Goal: Task Accomplishment & Management: Manage account settings

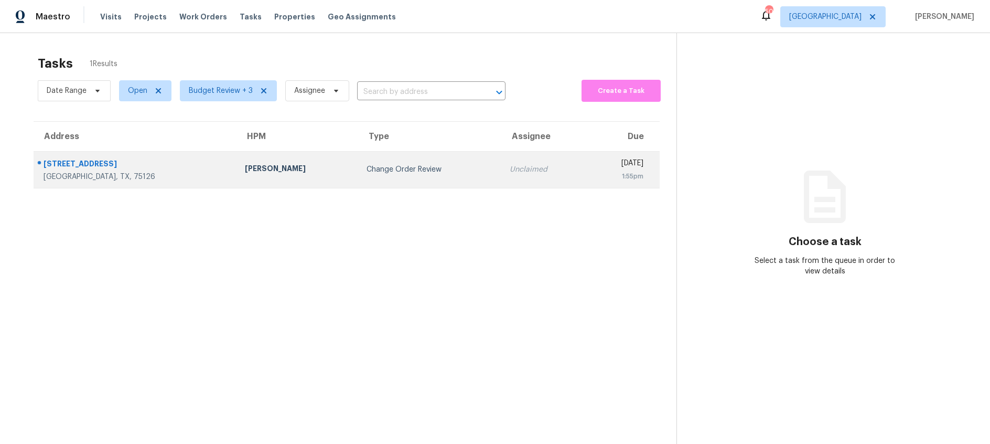
click at [367, 165] on div "Change Order Review" at bounding box center [430, 169] width 126 height 10
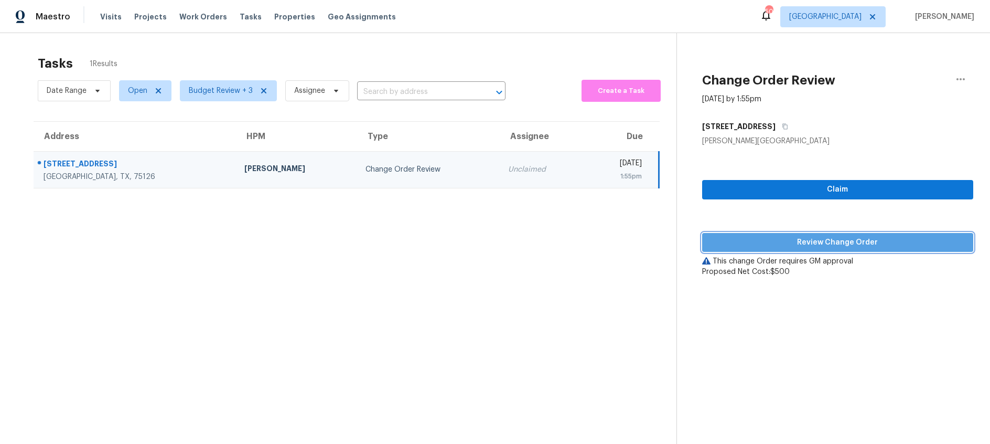
click at [812, 240] on span "Review Change Order" at bounding box center [838, 242] width 254 height 13
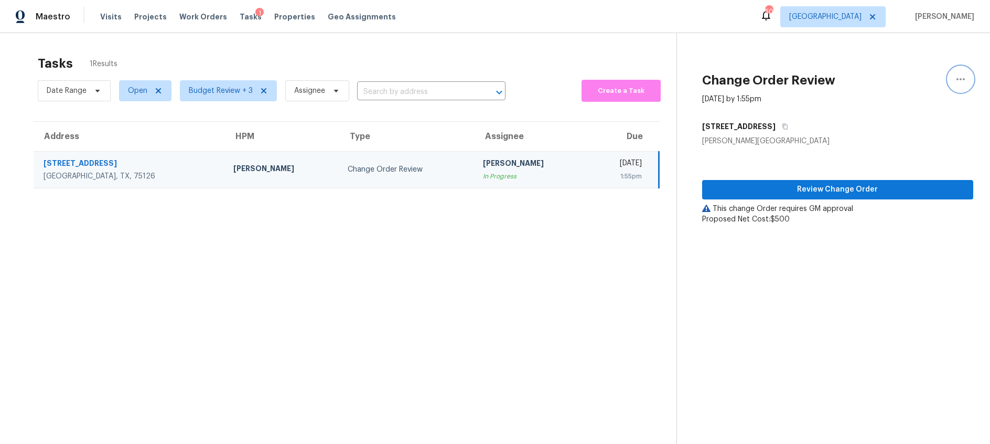
click at [962, 76] on icon "button" at bounding box center [961, 79] width 13 height 13
click at [893, 66] on div "Cancel this task" at bounding box center [901, 65] width 82 height 10
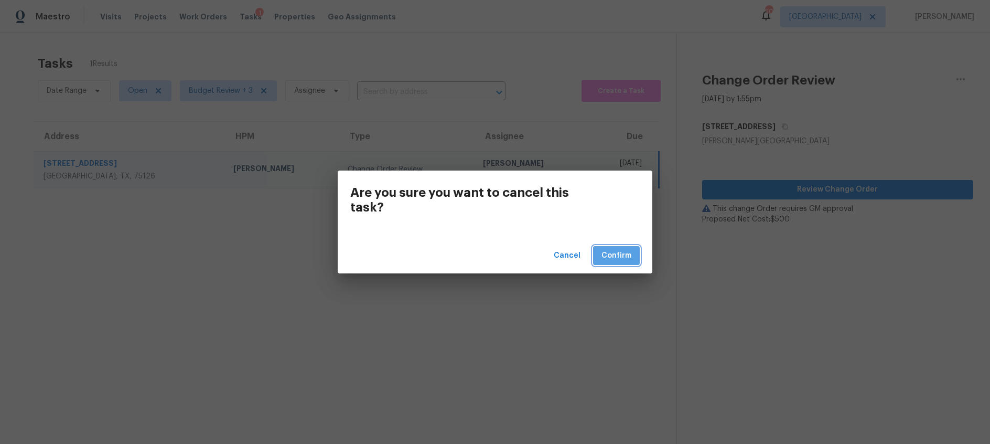
click at [628, 256] on span "Confirm" at bounding box center [617, 255] width 30 height 13
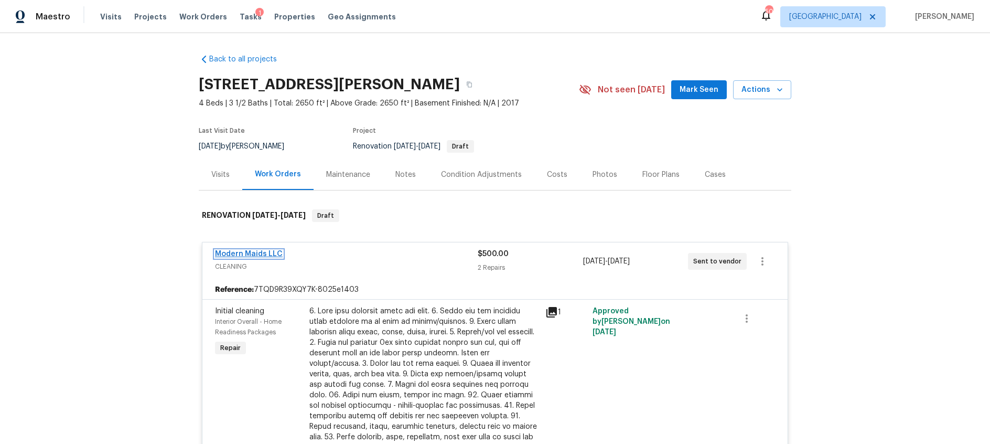
click at [255, 250] on link "Modern Maids LLC" at bounding box center [249, 253] width 68 height 7
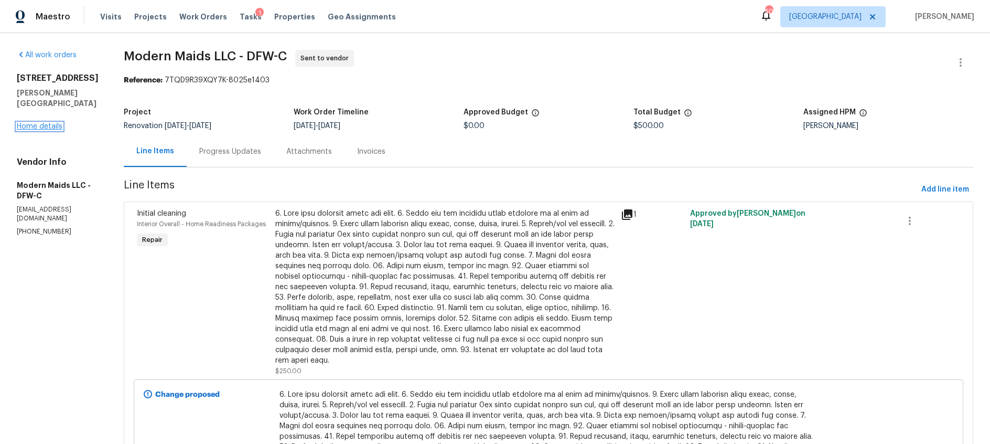
click at [46, 123] on link "Home details" at bounding box center [40, 126] width 46 height 7
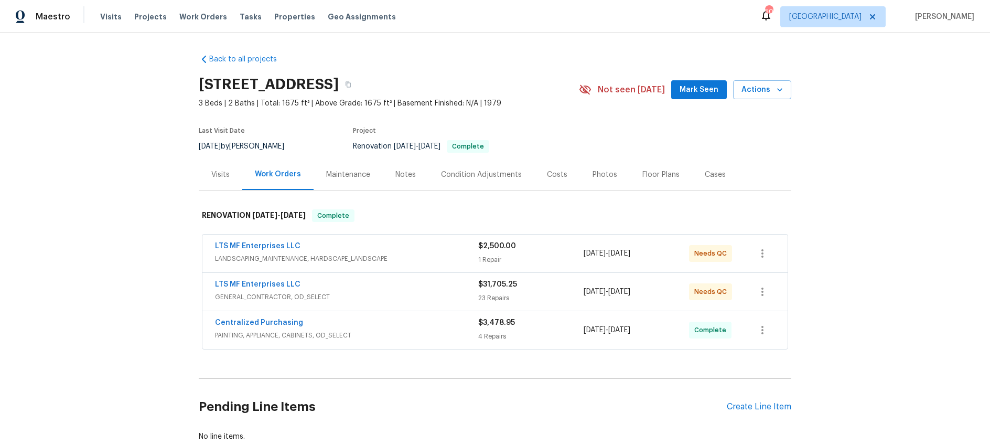
click at [555, 175] on div "Costs" at bounding box center [557, 174] width 20 height 10
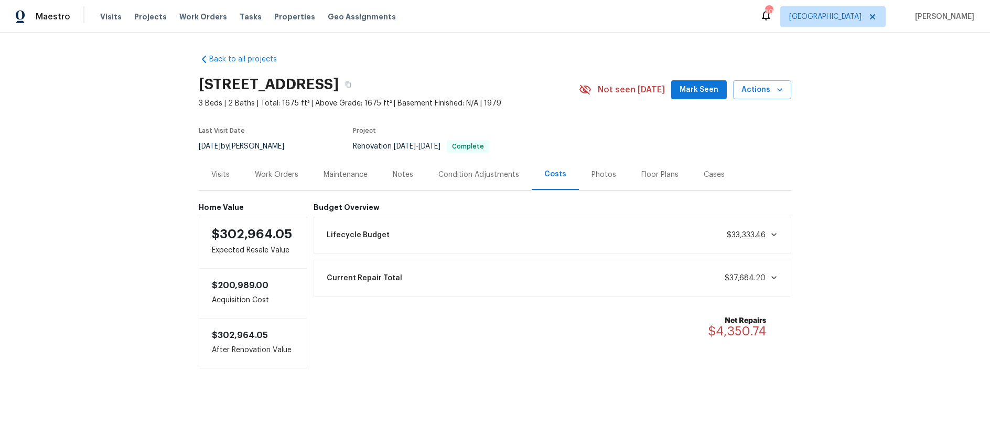
click at [409, 173] on div "Notes" at bounding box center [403, 174] width 20 height 10
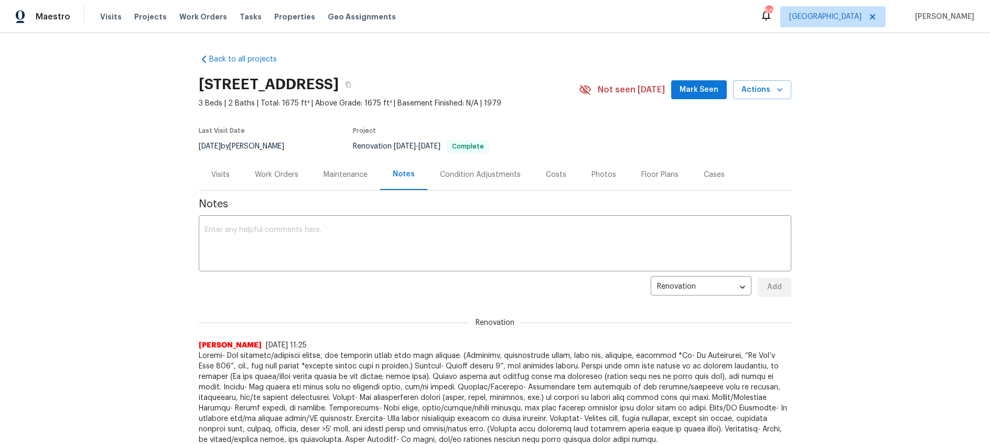
click at [215, 175] on div "Visits" at bounding box center [220, 174] width 18 height 10
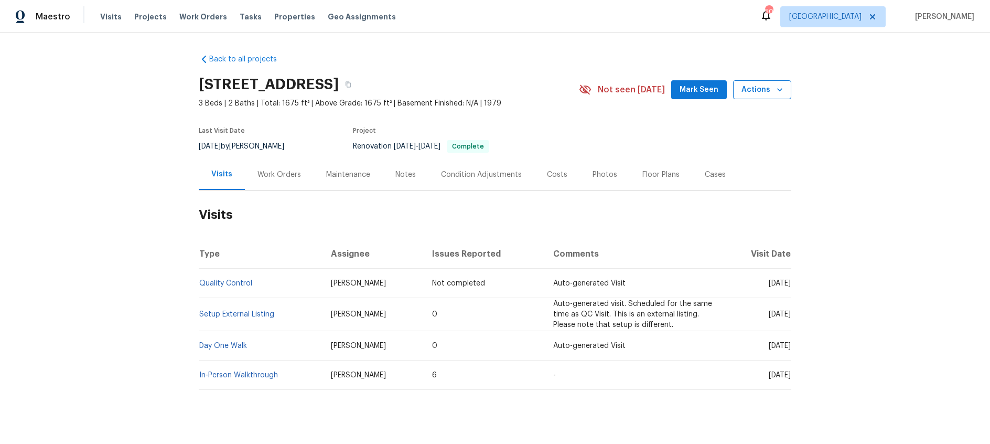
click at [767, 87] on span "Actions" at bounding box center [762, 89] width 41 height 13
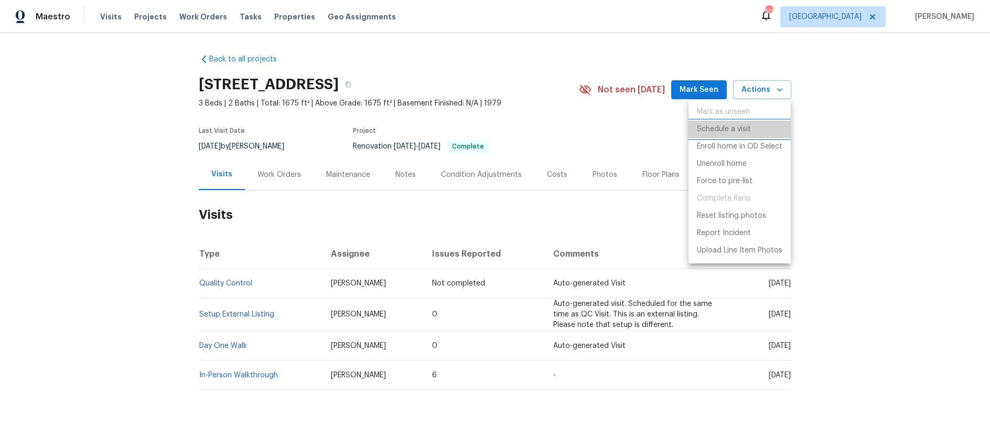
click at [735, 128] on p "Schedule a visit" at bounding box center [724, 129] width 54 height 11
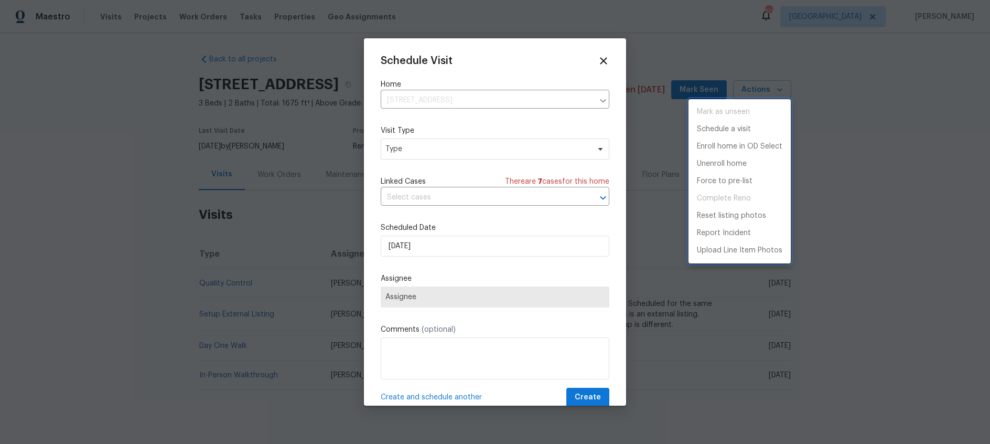
click at [497, 149] on div at bounding box center [495, 222] width 990 height 444
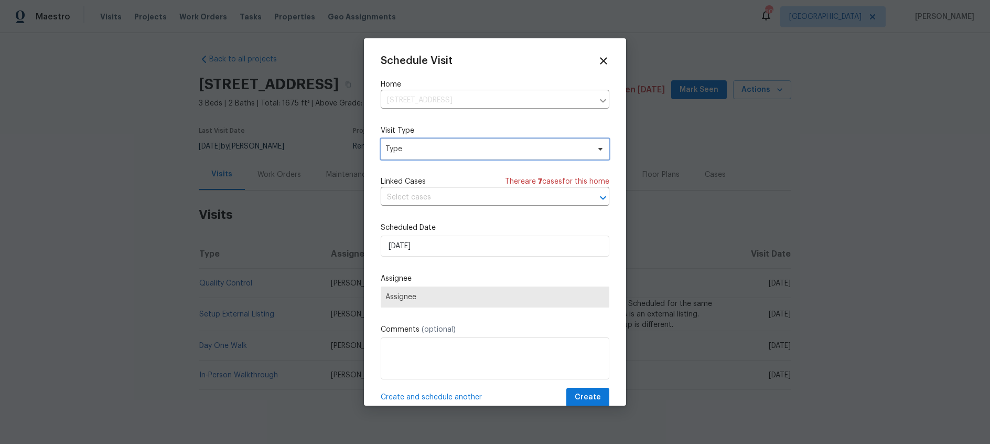
click at [513, 149] on span "Type" at bounding box center [488, 149] width 204 height 10
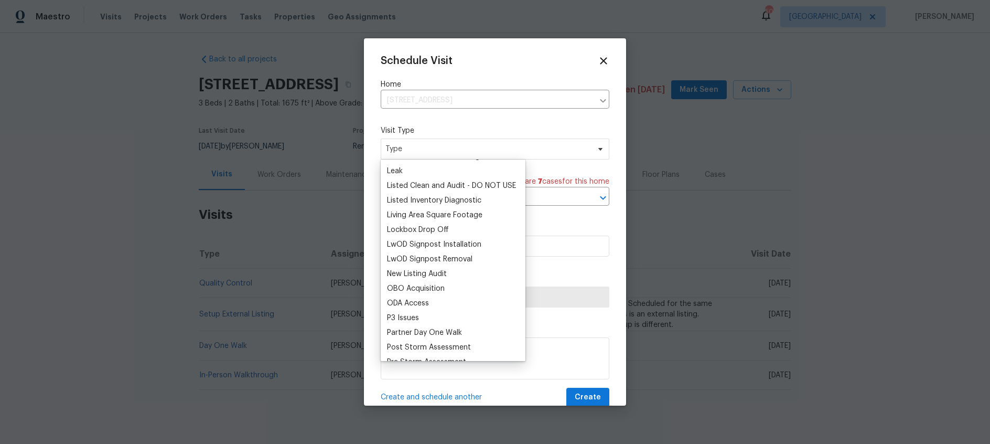
scroll to position [507, 0]
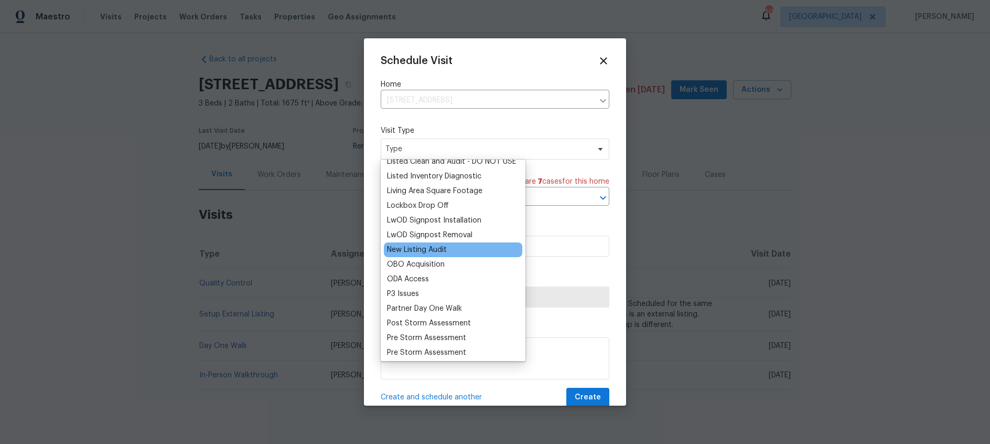
click at [434, 246] on div "New Listing Audit" at bounding box center [417, 249] width 60 height 10
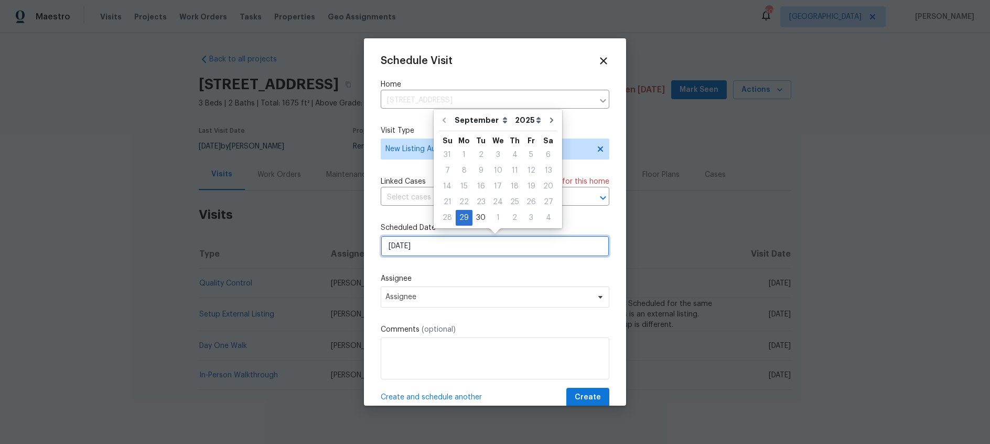
click at [434, 245] on input "[DATE]" at bounding box center [495, 246] width 229 height 21
click at [477, 219] on div "30" at bounding box center [481, 217] width 17 height 15
type input "9/30/2025"
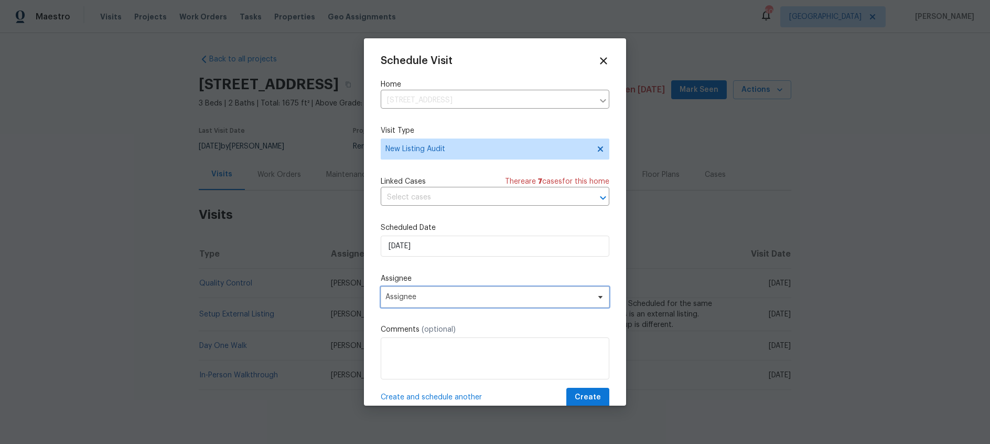
click at [466, 295] on span "Assignee" at bounding box center [489, 297] width 206 height 8
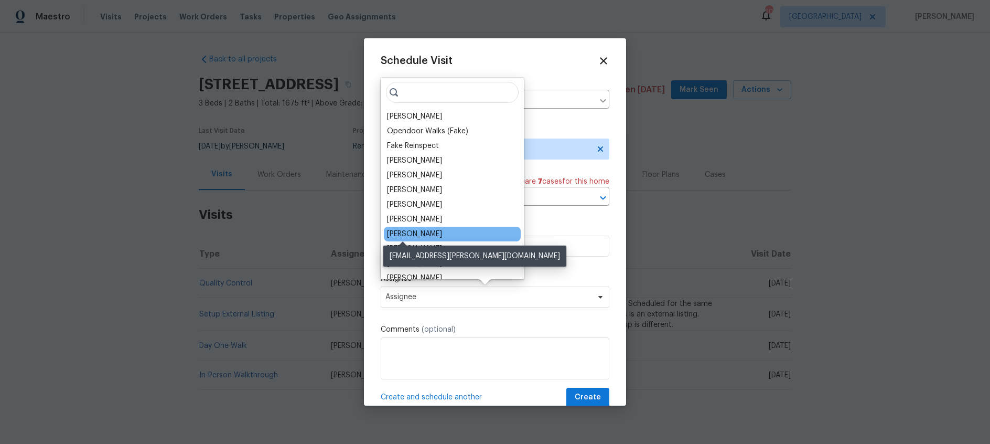
click at [412, 233] on div "[PERSON_NAME]" at bounding box center [414, 234] width 55 height 10
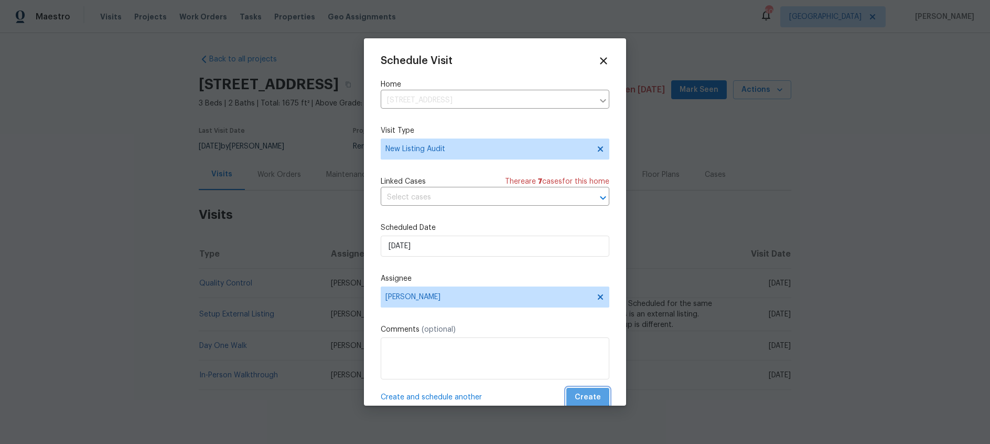
click at [585, 393] on span "Create" at bounding box center [588, 397] width 26 height 13
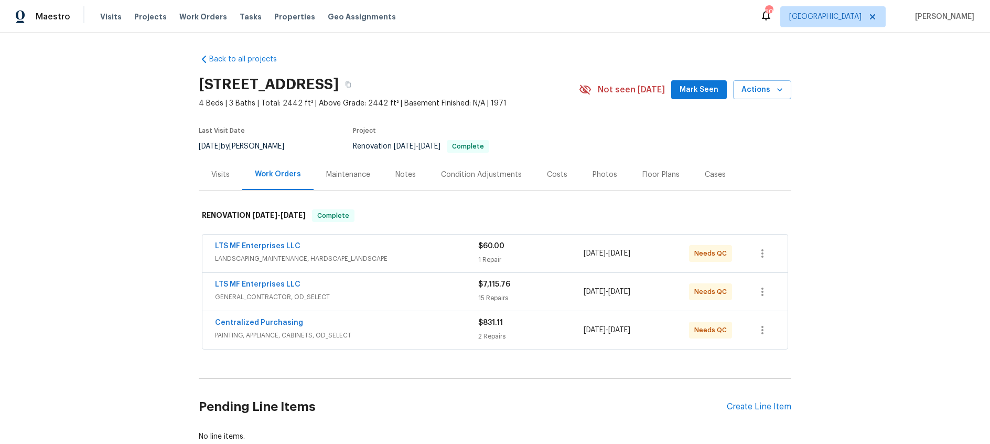
click at [223, 175] on div "Visits" at bounding box center [220, 174] width 18 height 10
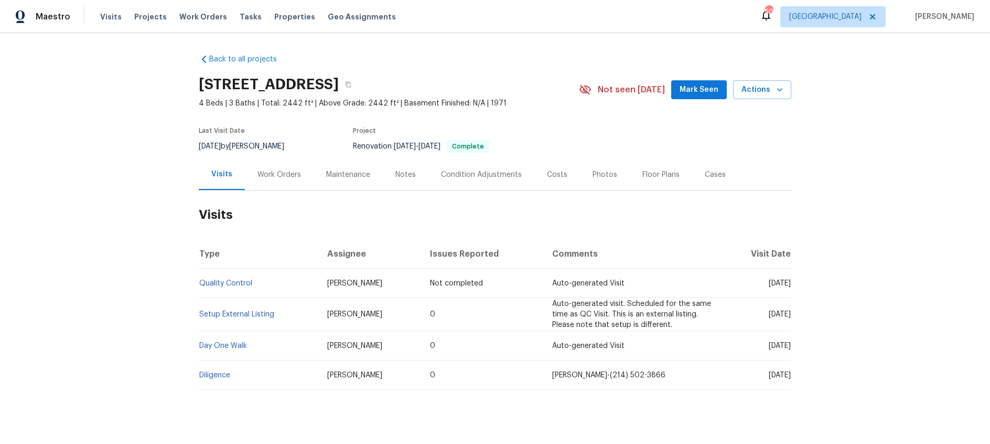
click at [269, 174] on div "Work Orders" at bounding box center [280, 174] width 44 height 10
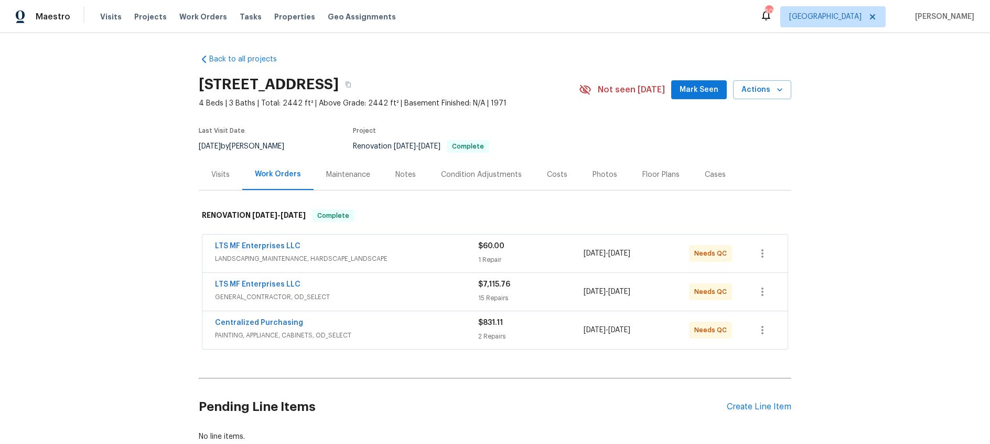
click at [399, 176] on div "Notes" at bounding box center [405, 174] width 20 height 10
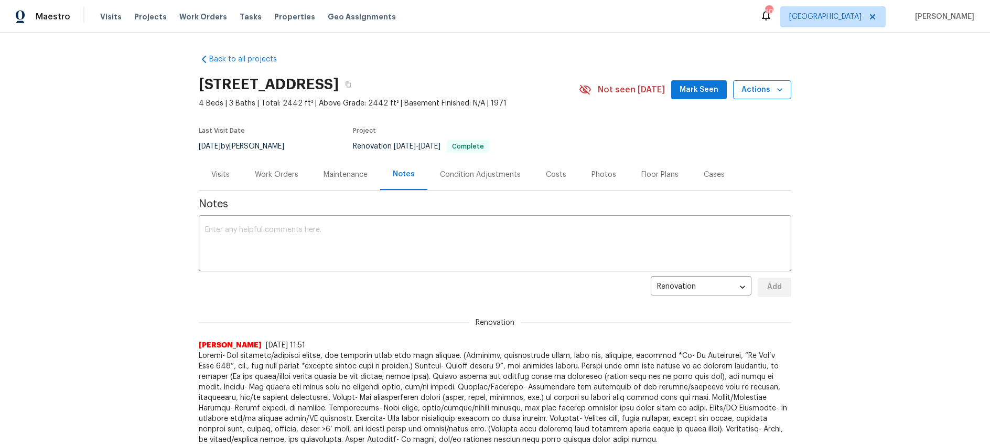
click at [770, 92] on span "Actions" at bounding box center [762, 89] width 41 height 13
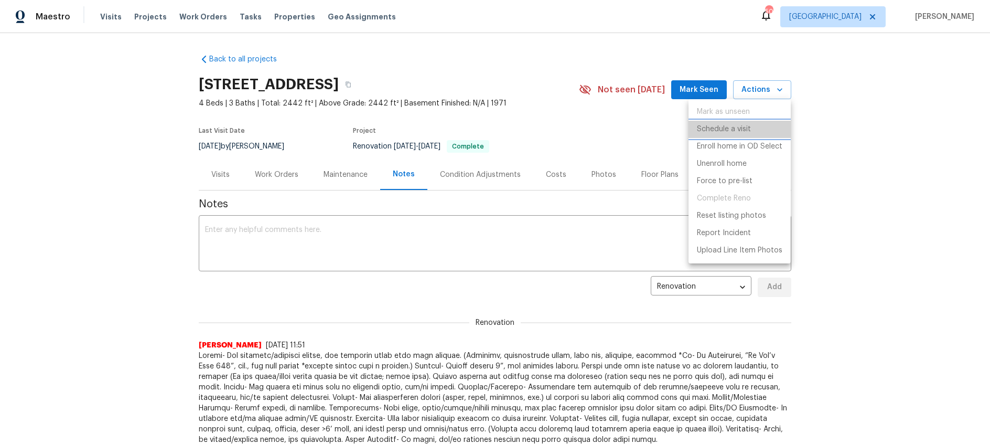
click at [733, 130] on p "Schedule a visit" at bounding box center [724, 129] width 54 height 11
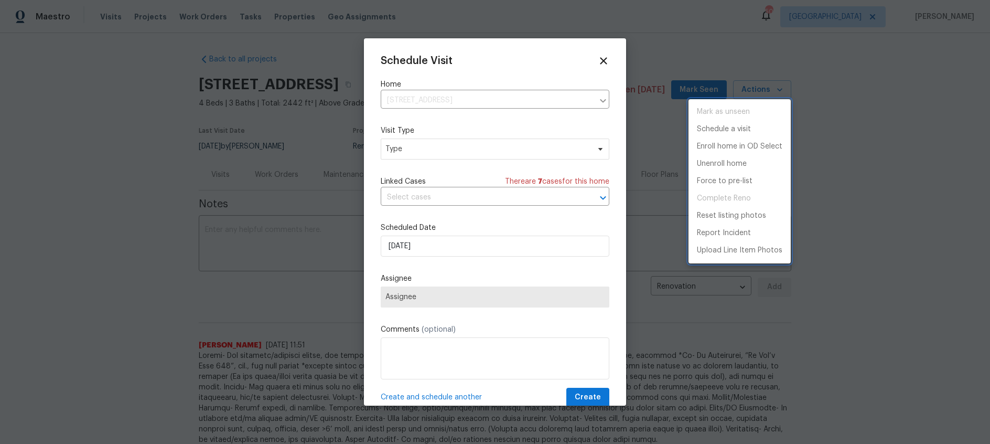
click at [466, 150] on div at bounding box center [495, 222] width 990 height 444
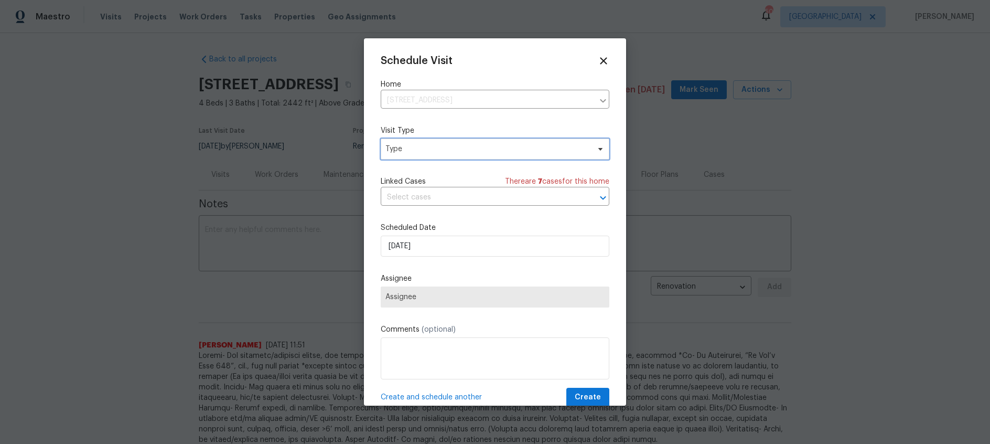
click at [463, 152] on span "Type" at bounding box center [488, 149] width 204 height 10
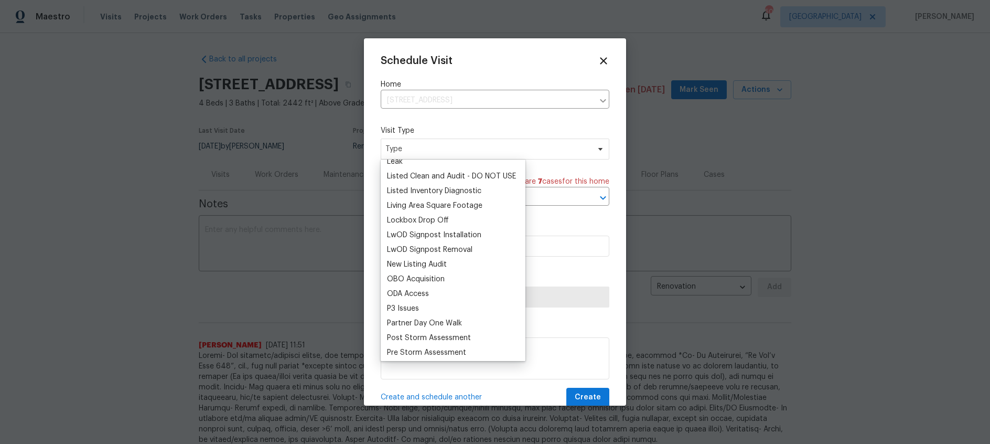
scroll to position [493, 0]
click at [434, 260] on div "New Listing Audit" at bounding box center [417, 264] width 60 height 10
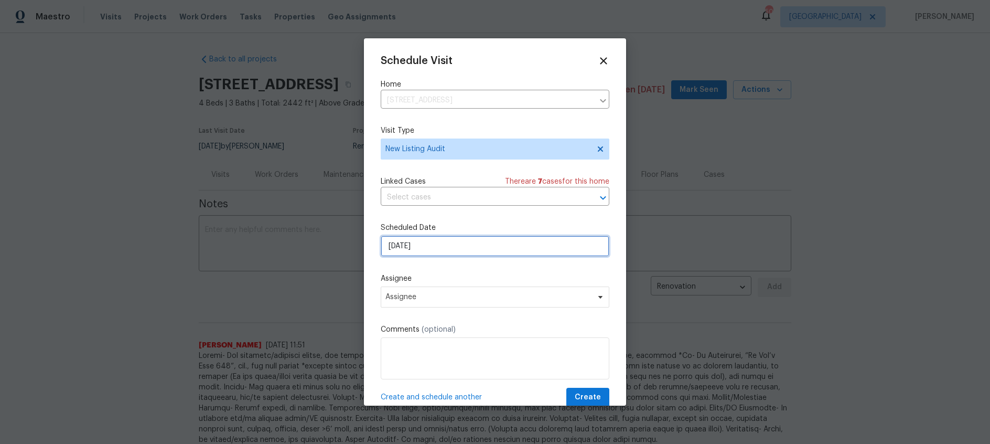
click at [464, 243] on input "9/29/2025" at bounding box center [495, 246] width 229 height 21
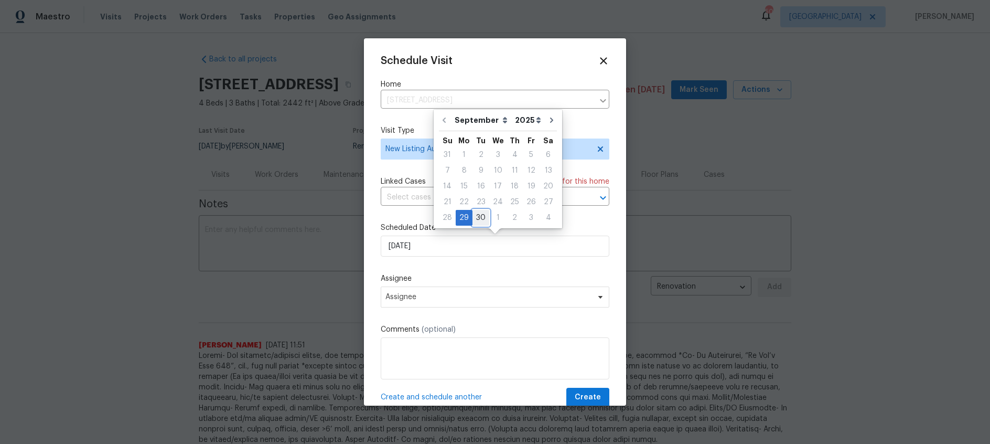
click at [479, 216] on div "30" at bounding box center [481, 217] width 17 height 15
type input "9/30/2025"
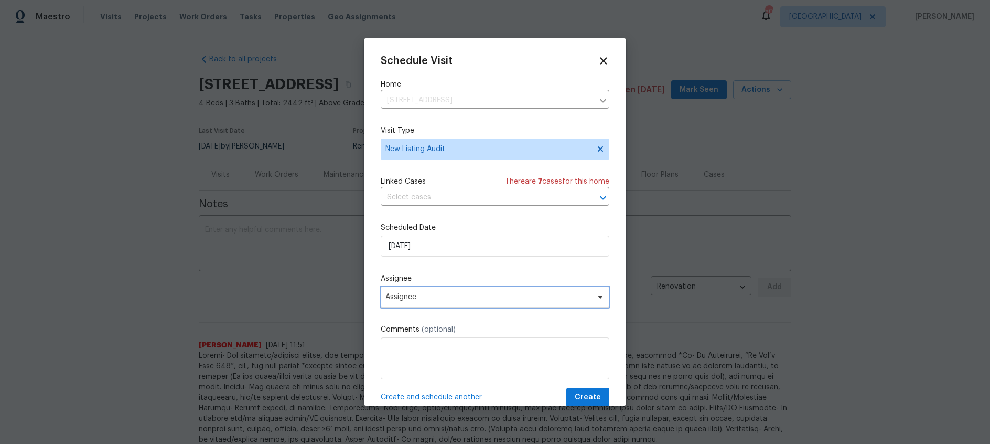
click at [464, 297] on span "Assignee" at bounding box center [489, 297] width 206 height 8
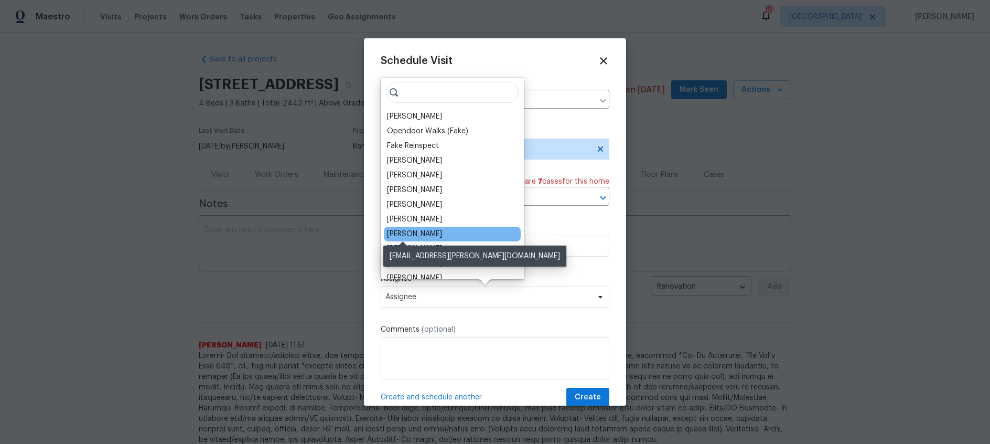
click at [412, 234] on div "[PERSON_NAME]" at bounding box center [414, 234] width 55 height 10
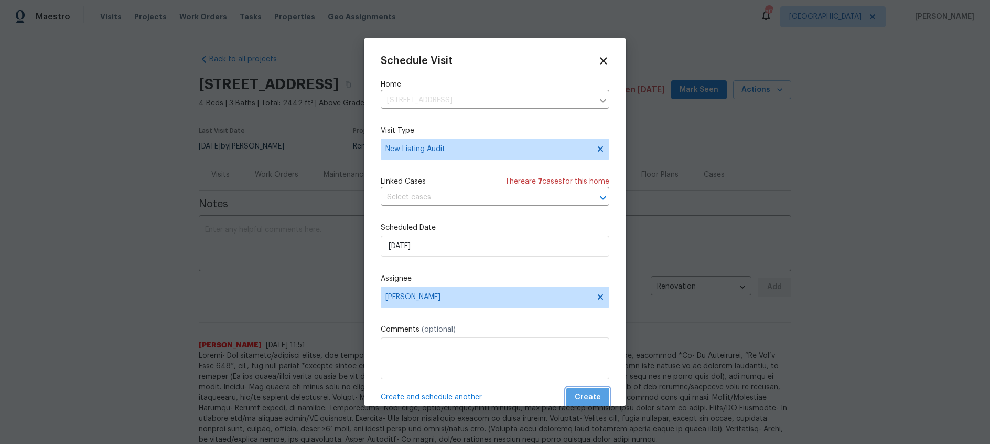
click at [593, 394] on span "Create" at bounding box center [588, 397] width 26 height 13
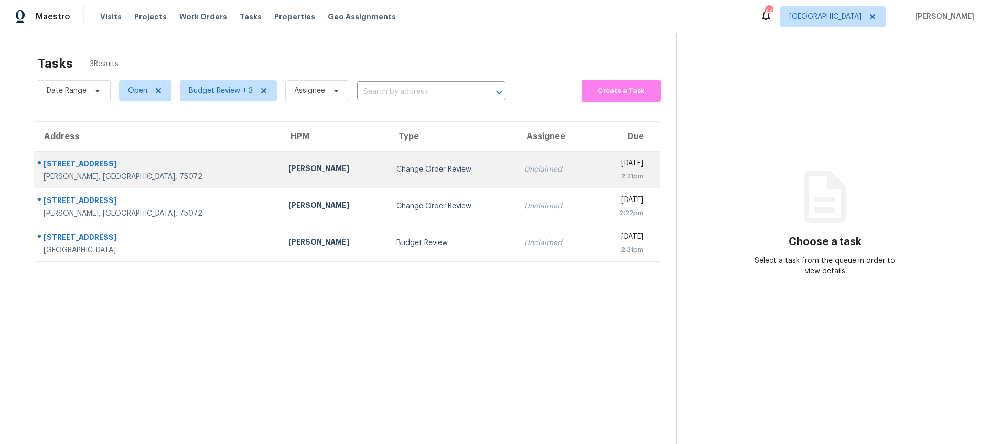
click at [388, 176] on td "Change Order Review" at bounding box center [451, 169] width 127 height 37
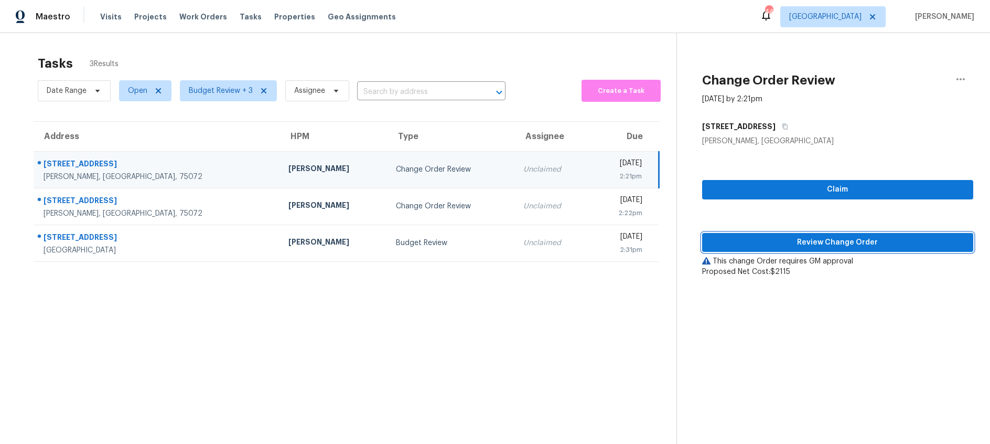
click at [840, 245] on span "Review Change Order" at bounding box center [838, 242] width 254 height 13
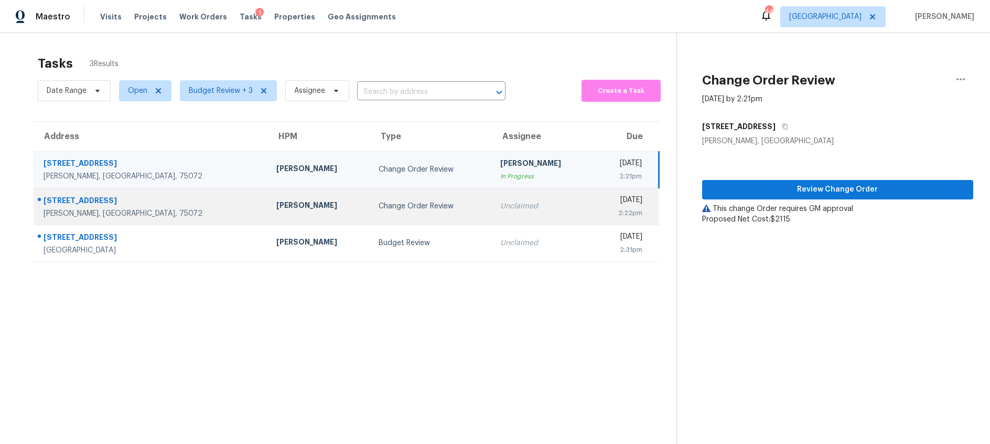
click at [379, 211] on div "Change Order Review" at bounding box center [431, 206] width 104 height 10
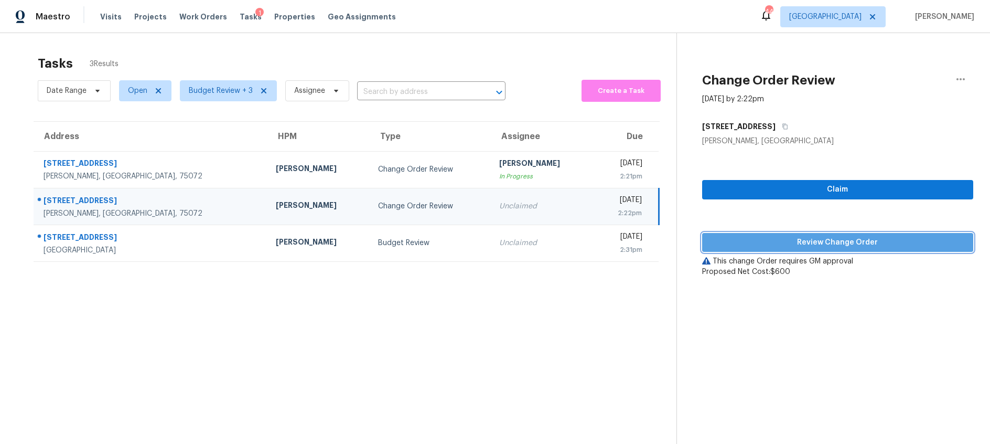
click at [758, 238] on span "Review Change Order" at bounding box center [838, 242] width 254 height 13
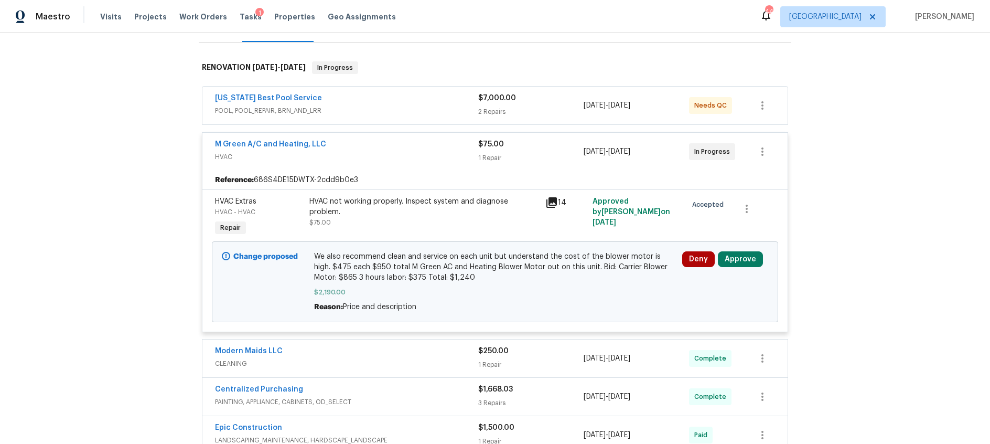
scroll to position [153, 0]
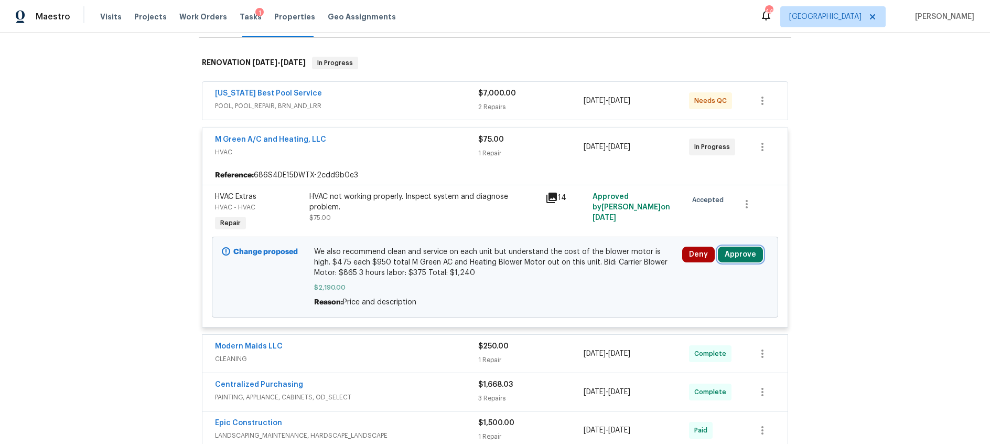
click at [732, 256] on button "Approve" at bounding box center [740, 255] width 45 height 16
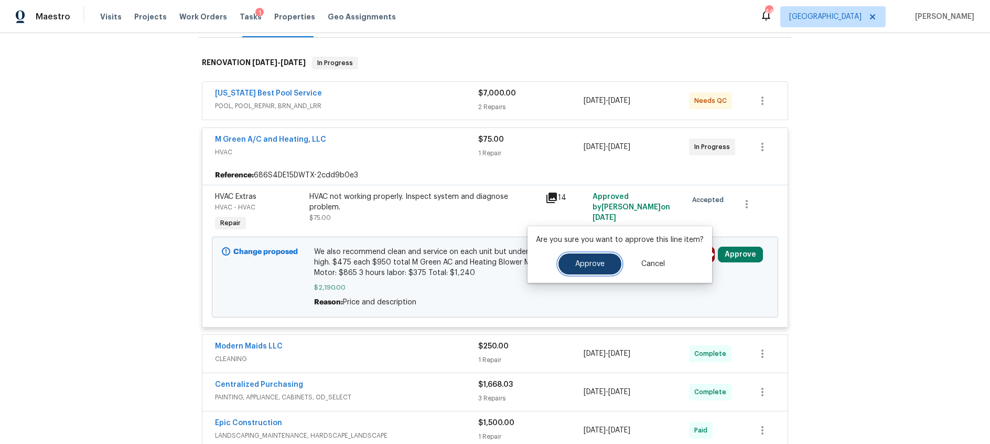
click at [594, 266] on span "Approve" at bounding box center [589, 264] width 29 height 8
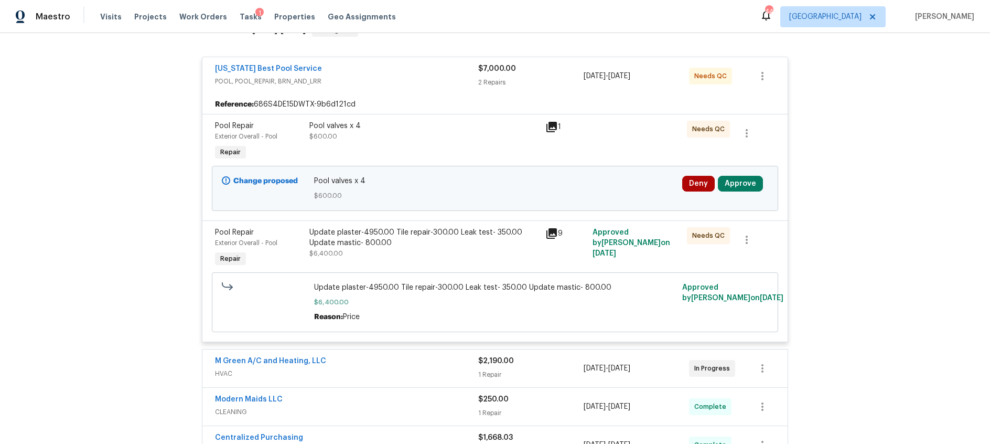
scroll to position [187, 0]
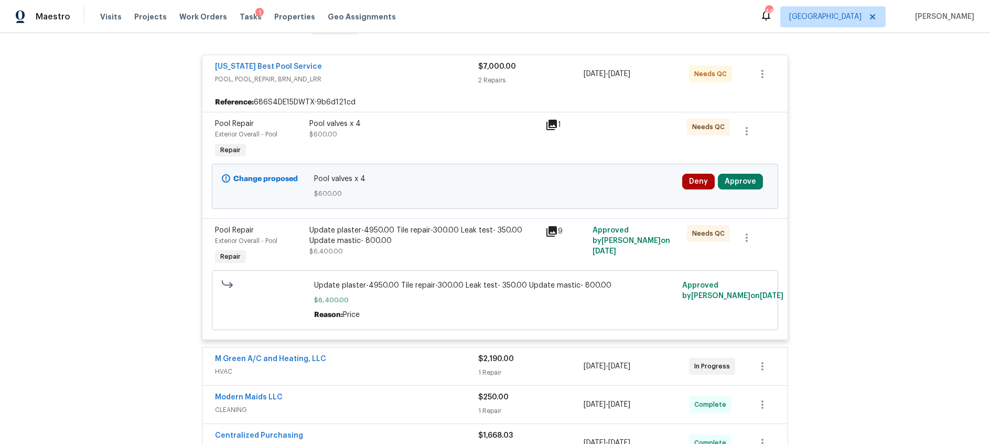
click at [552, 231] on icon at bounding box center [552, 231] width 10 height 10
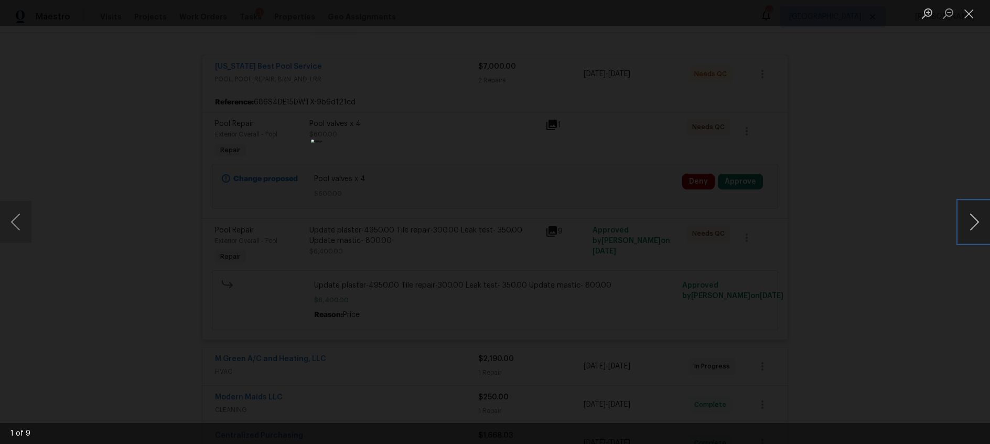
click at [976, 225] on button "Next image" at bounding box center [974, 222] width 31 height 42
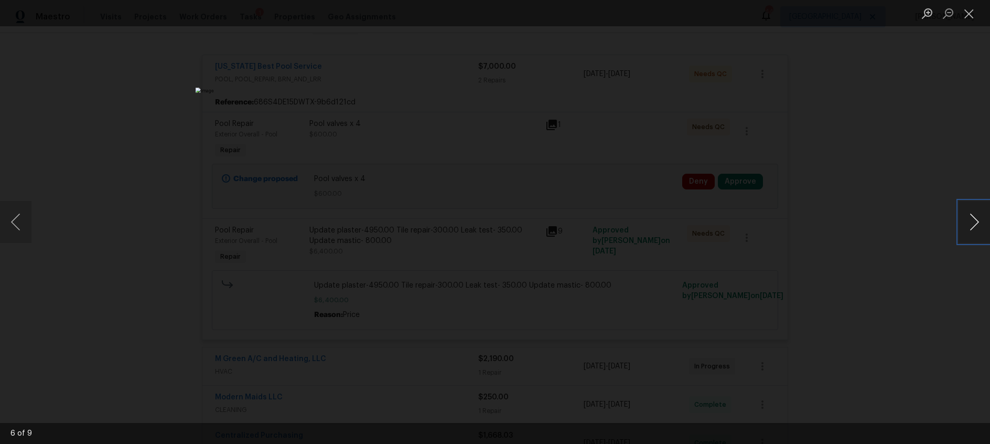
click at [976, 225] on button "Next image" at bounding box center [974, 222] width 31 height 42
click at [965, 9] on button "Close lightbox" at bounding box center [969, 13] width 21 height 18
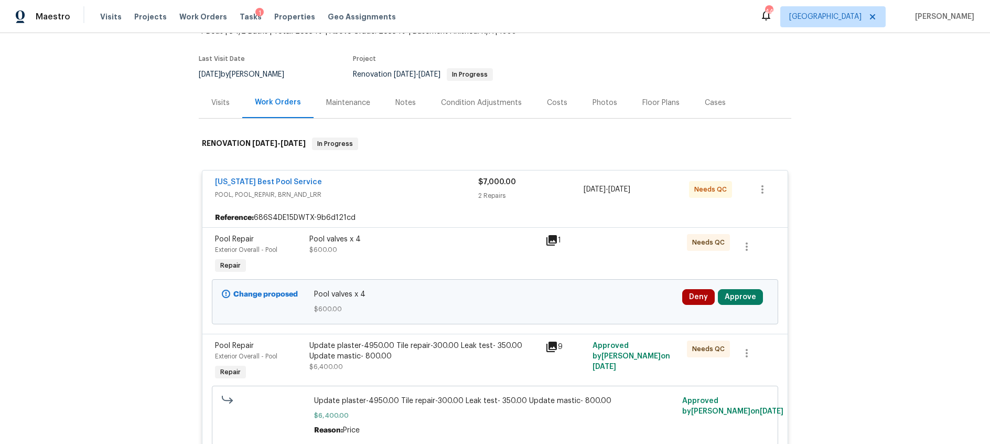
scroll to position [68, 0]
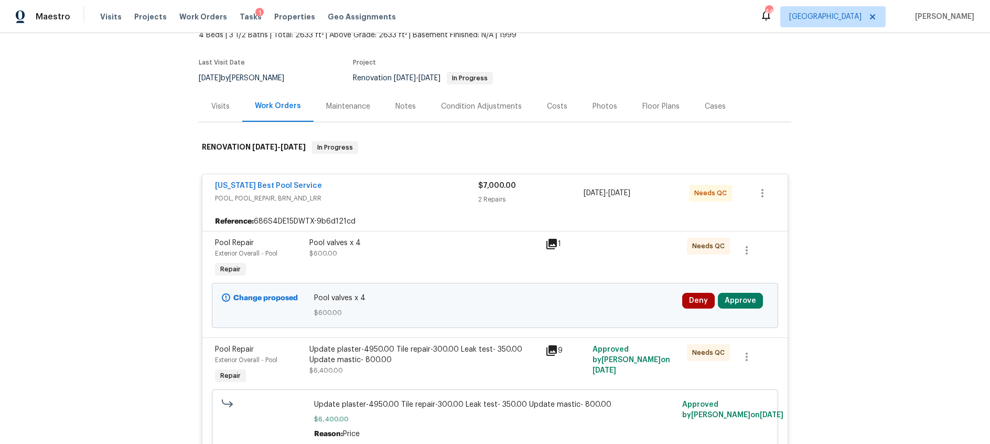
click at [555, 106] on div "Costs" at bounding box center [557, 106] width 20 height 10
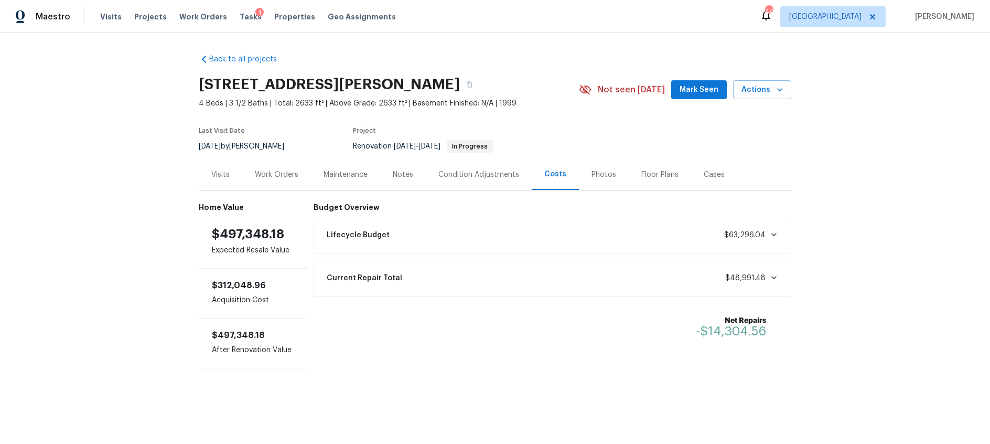
click at [277, 178] on div "Work Orders" at bounding box center [277, 174] width 44 height 10
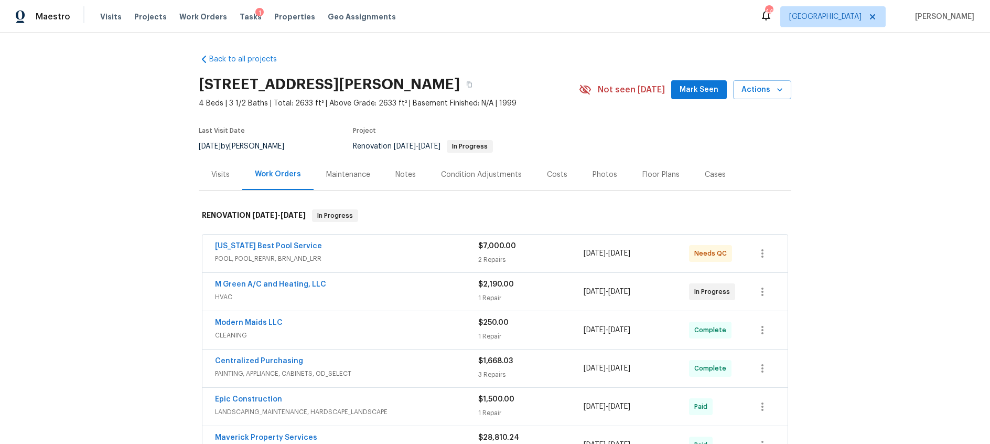
click at [339, 244] on div "Texas Best Pool Service" at bounding box center [346, 247] width 263 height 13
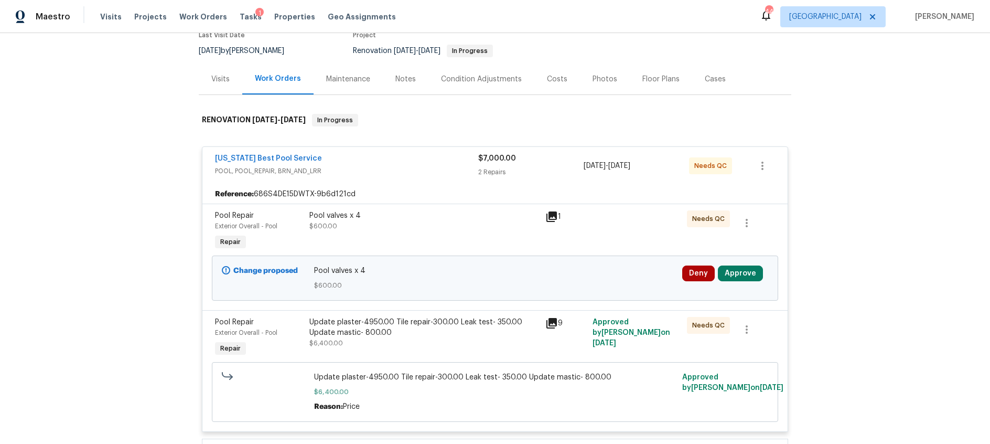
scroll to position [116, 0]
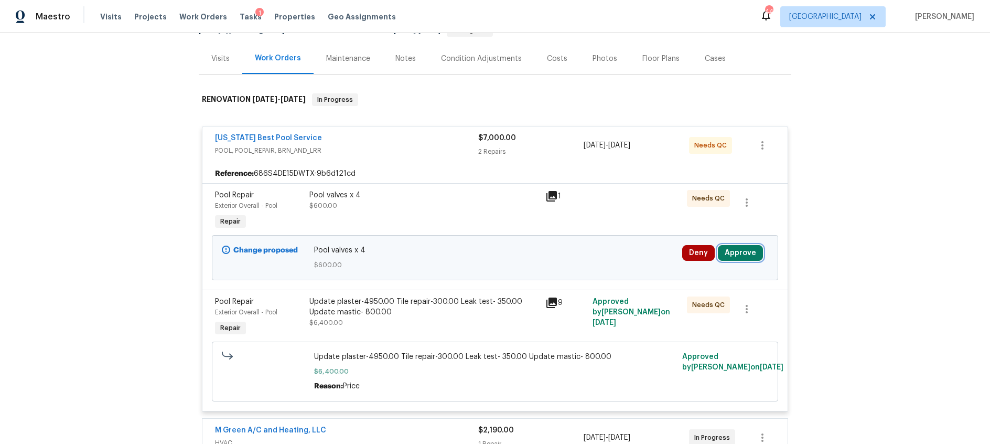
click at [748, 253] on button "Approve" at bounding box center [740, 253] width 45 height 16
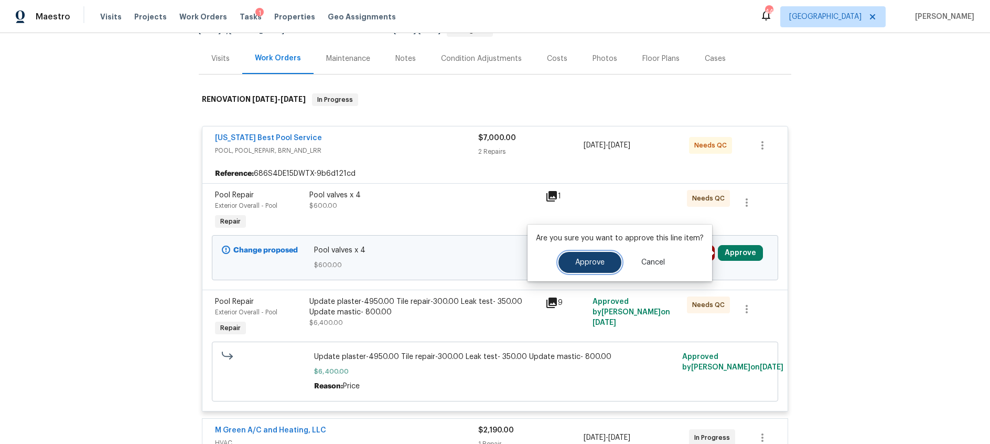
click at [592, 263] on span "Approve" at bounding box center [589, 263] width 29 height 8
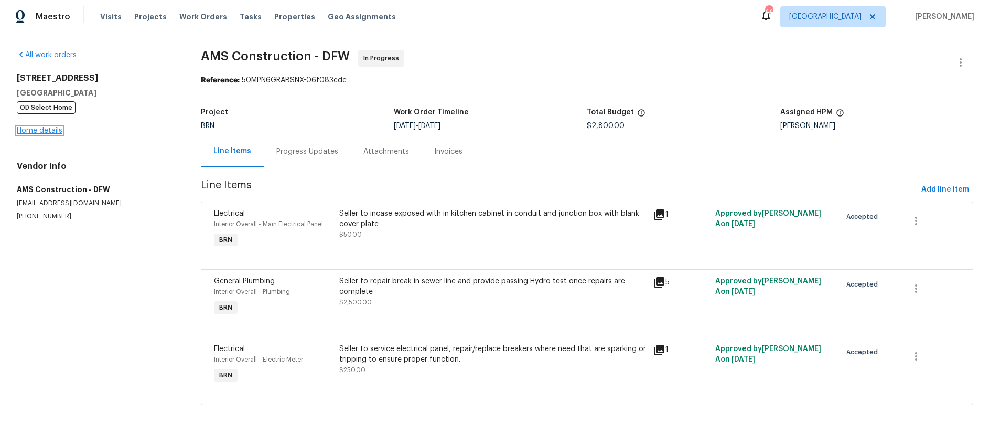
click at [54, 134] on link "Home details" at bounding box center [40, 130] width 46 height 7
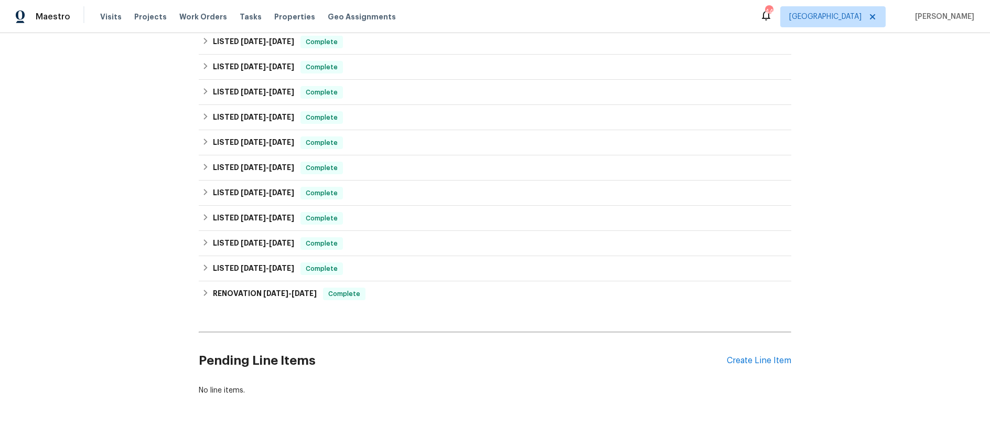
scroll to position [295, 0]
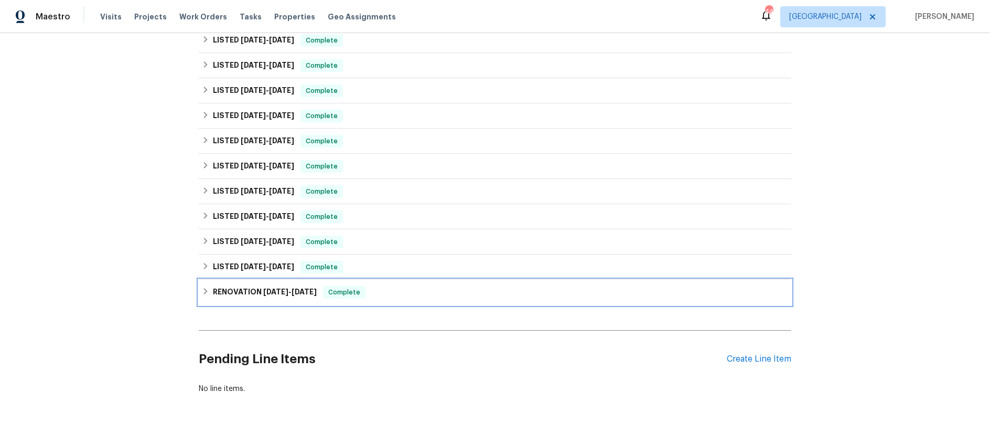
click at [253, 293] on h6 "RENOVATION 5/21/24 - 9/2/24" at bounding box center [265, 292] width 104 height 13
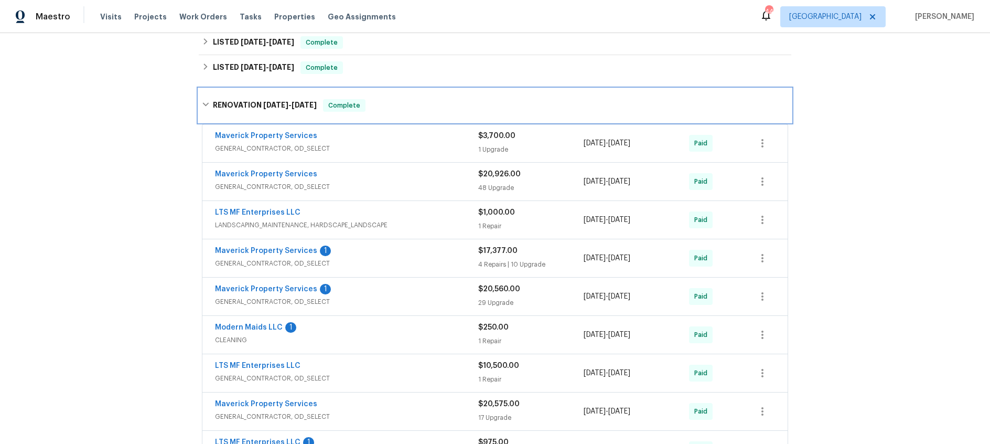
scroll to position [494, 0]
click at [397, 186] on span "GENERAL_CONTRACTOR, OD_SELECT" at bounding box center [346, 186] width 263 height 10
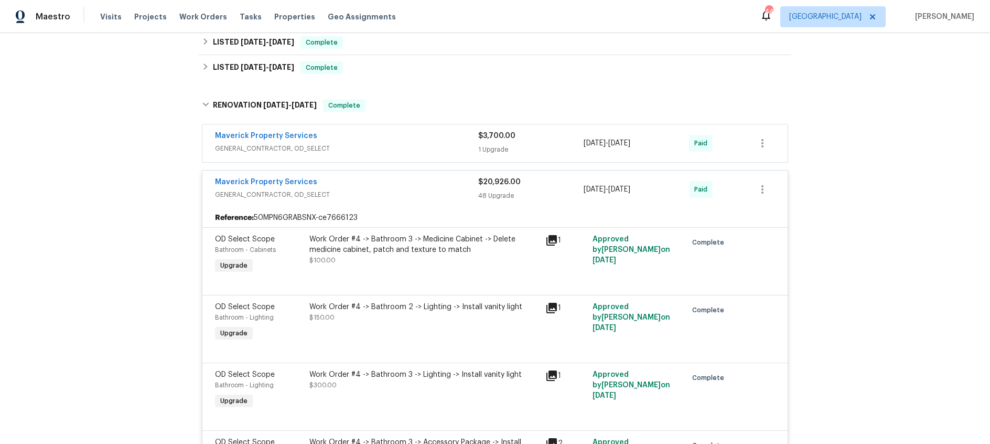
click at [397, 186] on div "Maverick Property Services" at bounding box center [346, 183] width 263 height 13
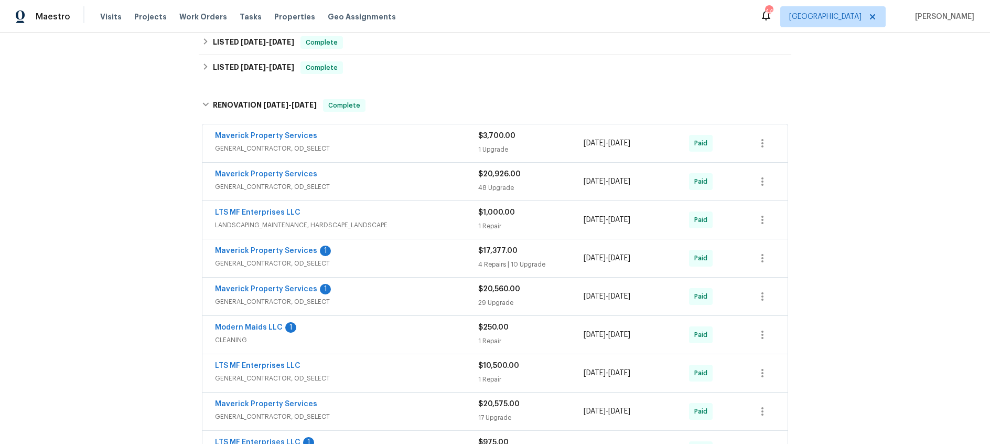
click at [401, 261] on span "GENERAL_CONTRACTOR, OD_SELECT" at bounding box center [346, 263] width 263 height 10
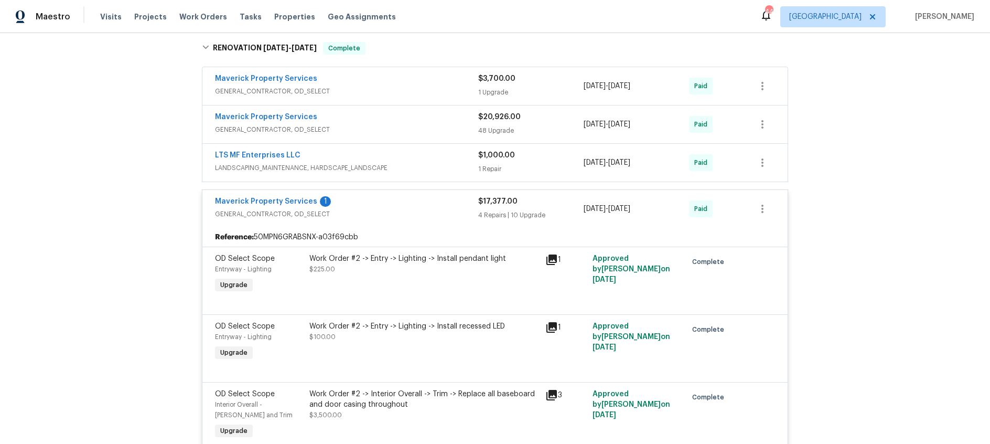
scroll to position [507, 0]
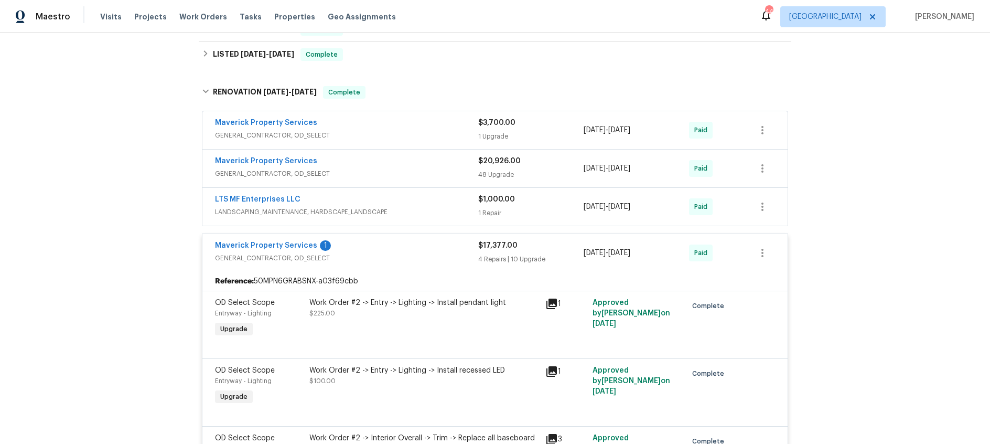
click at [403, 251] on div "Maverick Property Services 1" at bounding box center [346, 246] width 263 height 13
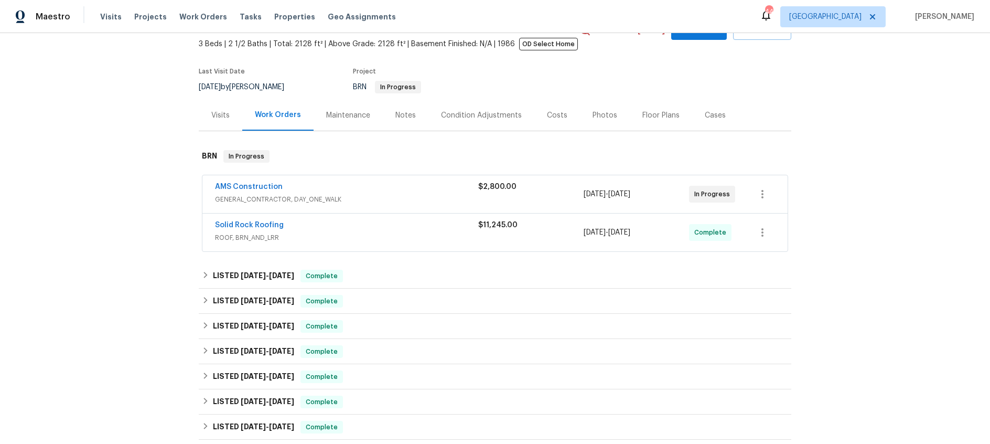
scroll to position [0, 0]
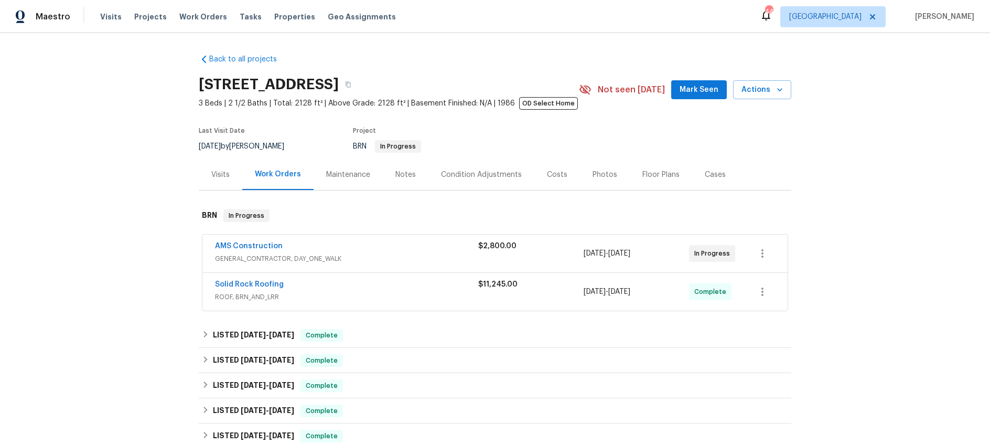
click at [407, 176] on div "Notes" at bounding box center [405, 174] width 20 height 10
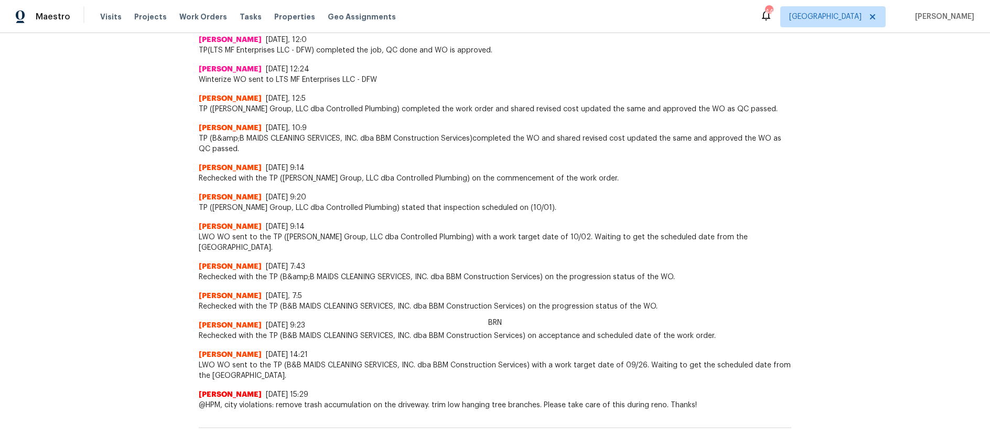
scroll to position [2007, 0]
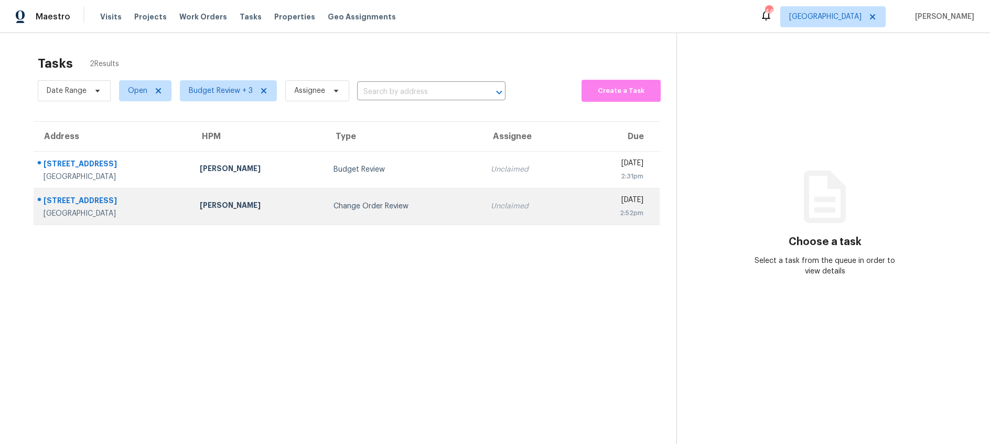
click at [382, 202] on div "Change Order Review" at bounding box center [404, 206] width 141 height 10
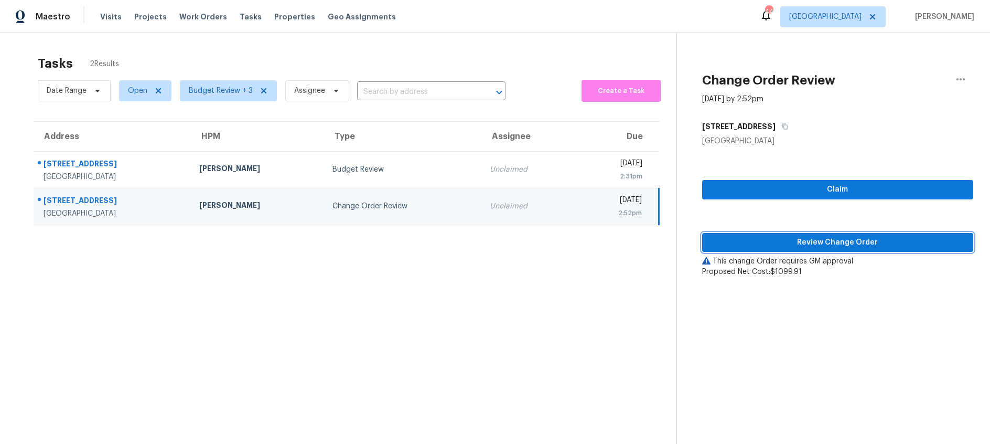
click at [802, 240] on span "Review Change Order" at bounding box center [838, 242] width 254 height 13
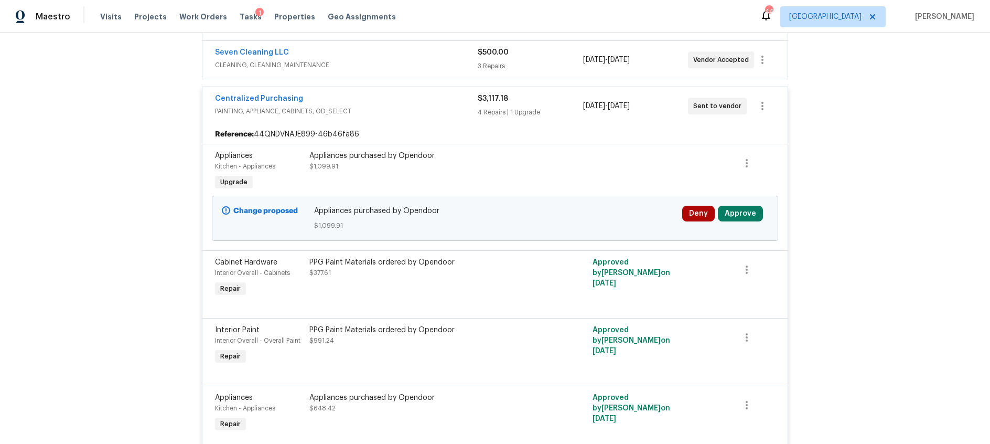
scroll to position [271, 0]
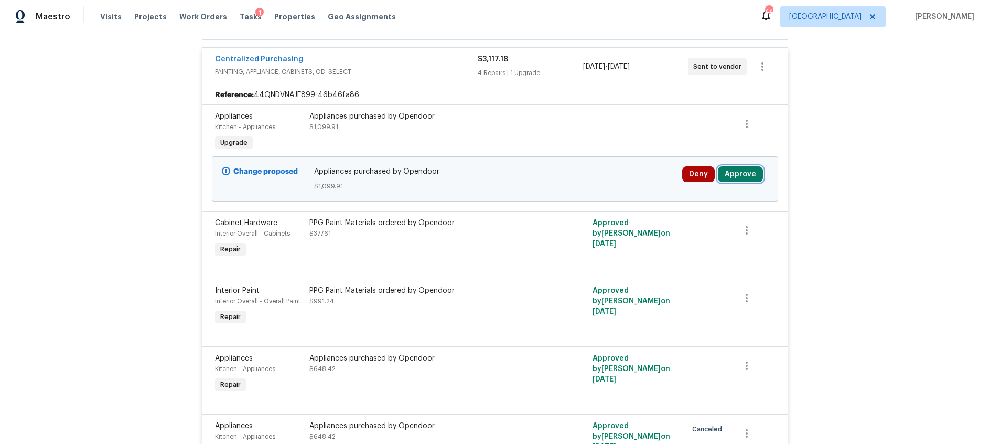
click at [739, 176] on button "Approve" at bounding box center [740, 174] width 45 height 16
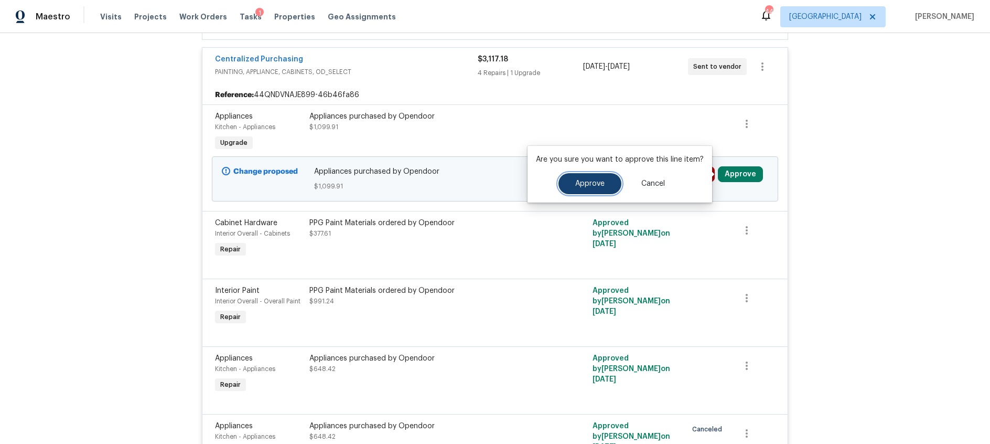
click at [584, 194] on button "Approve" at bounding box center [590, 183] width 63 height 21
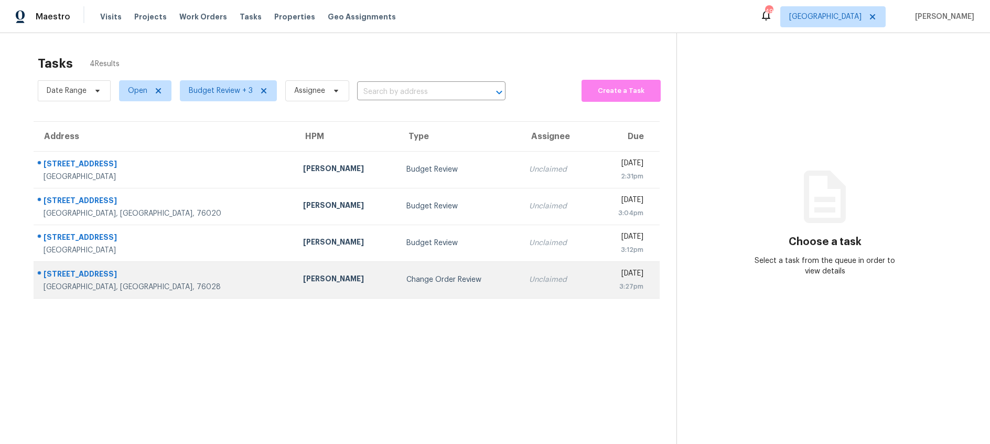
click at [421, 283] on div "Change Order Review" at bounding box center [459, 279] width 105 height 10
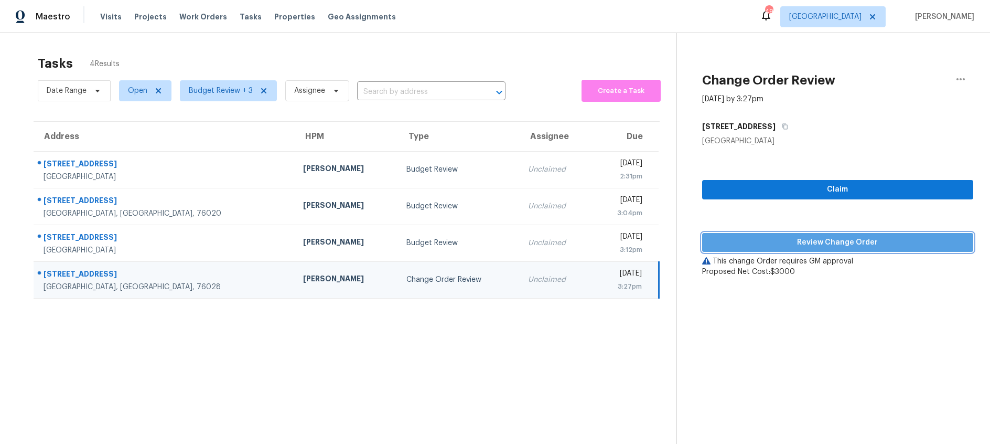
click at [805, 245] on span "Review Change Order" at bounding box center [838, 242] width 254 height 13
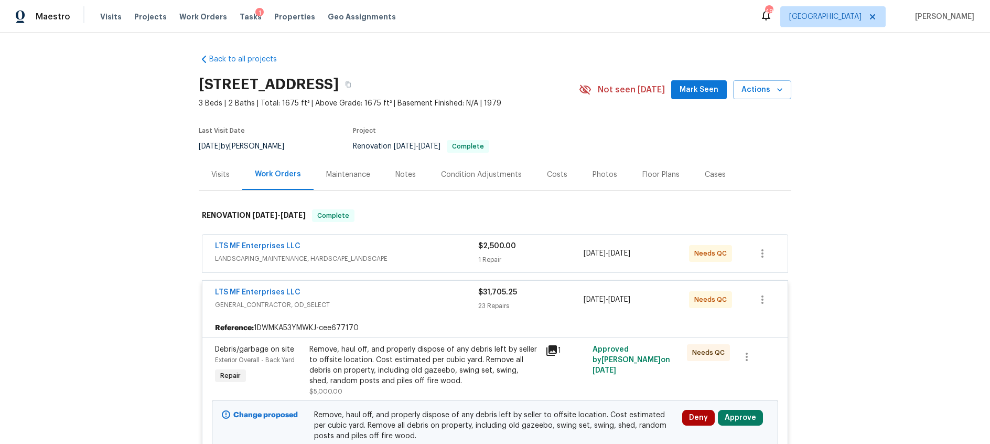
scroll to position [152, 0]
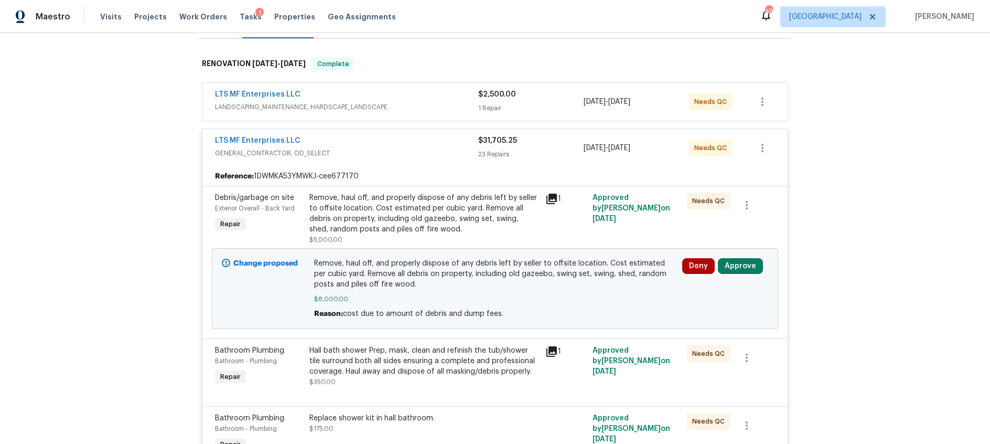
click at [550, 198] on icon at bounding box center [552, 199] width 10 height 10
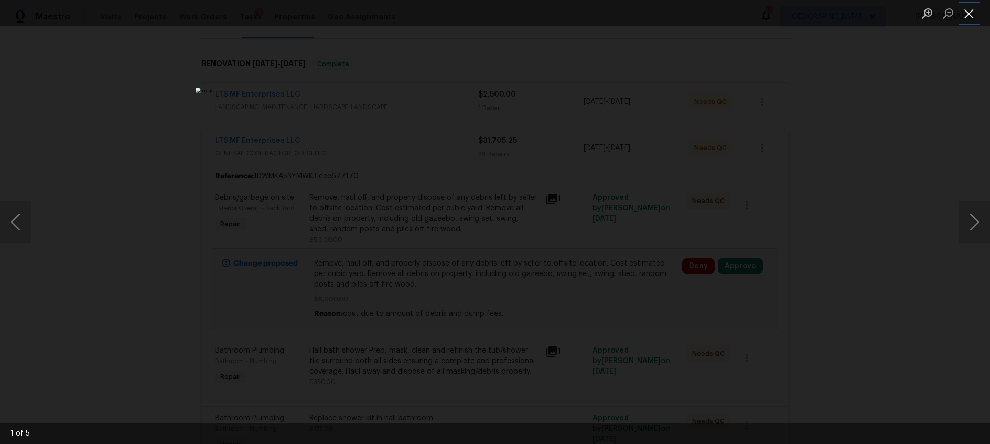
click at [965, 16] on button "Close lightbox" at bounding box center [969, 13] width 21 height 18
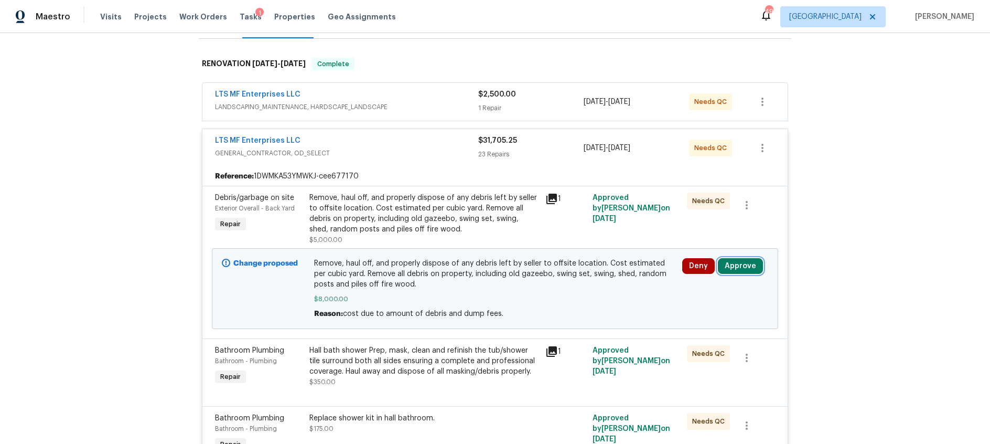
click at [734, 265] on button "Approve" at bounding box center [740, 266] width 45 height 16
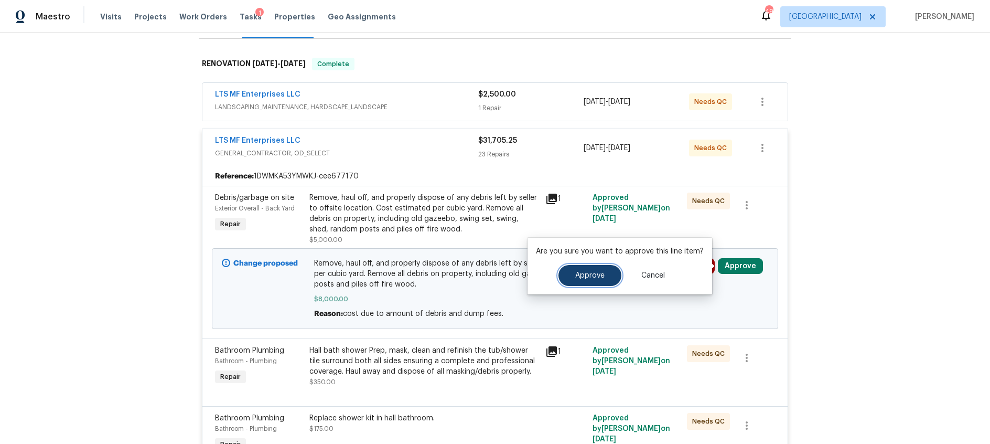
click at [597, 282] on button "Approve" at bounding box center [590, 275] width 63 height 21
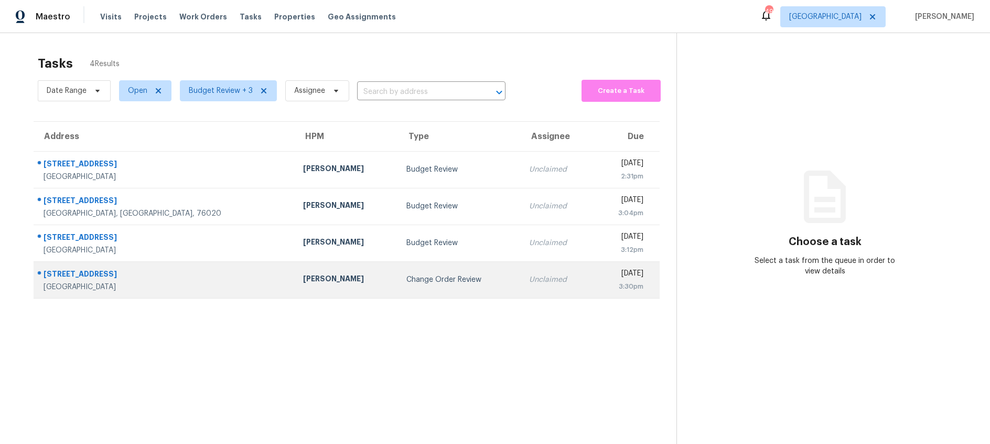
click at [407, 274] on div "Change Order Review" at bounding box center [459, 279] width 105 height 10
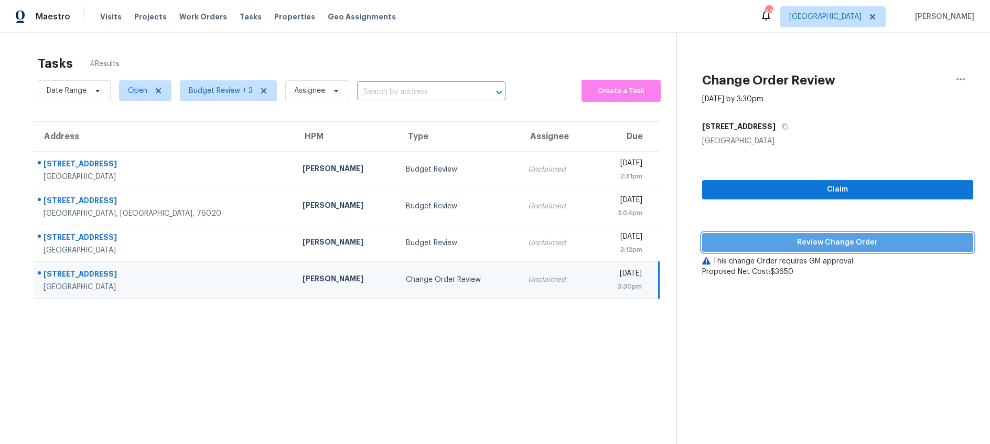
click at [788, 243] on span "Review Change Order" at bounding box center [838, 242] width 254 height 13
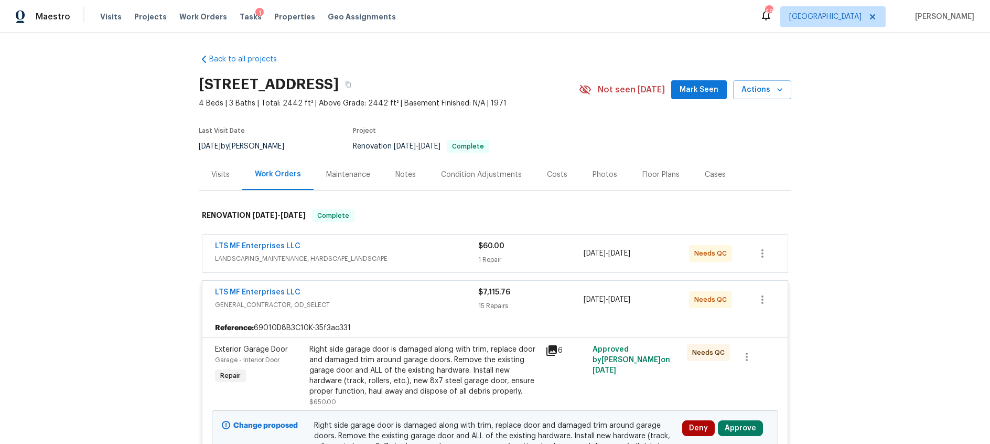
scroll to position [265, 0]
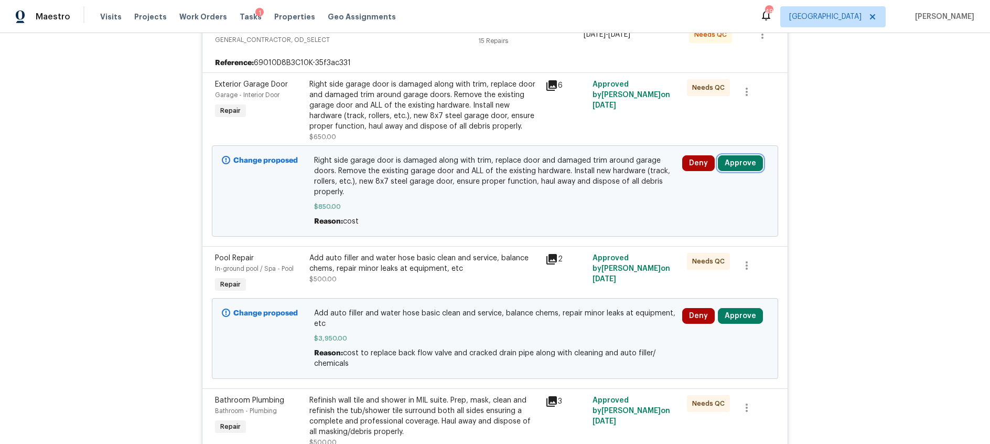
click at [742, 165] on button "Approve" at bounding box center [740, 163] width 45 height 16
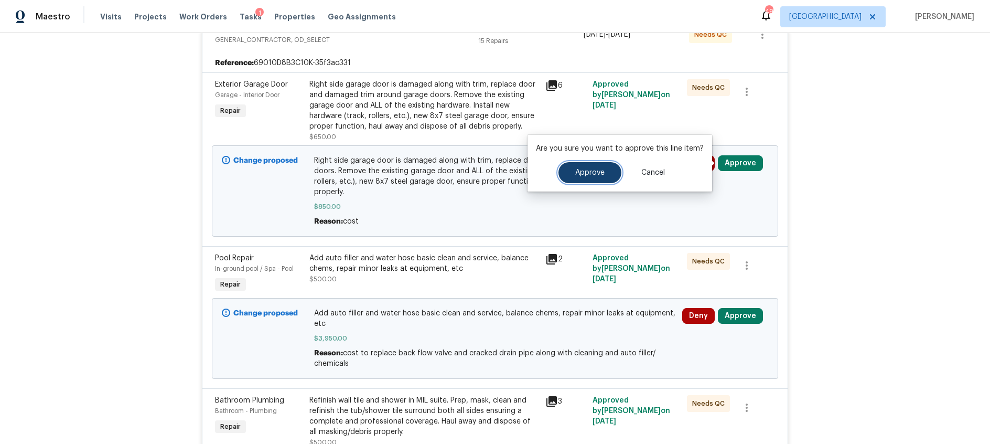
click at [581, 173] on span "Approve" at bounding box center [589, 173] width 29 height 8
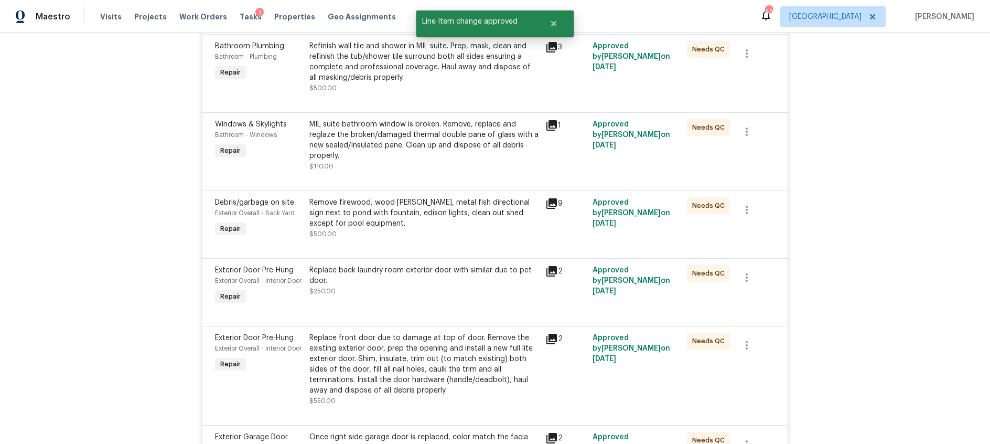
scroll to position [0, 0]
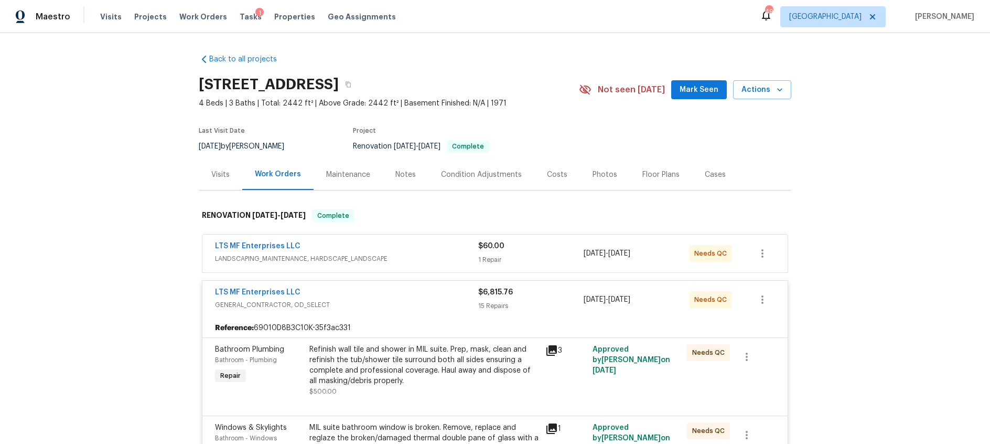
click at [557, 176] on div "Costs" at bounding box center [557, 174] width 20 height 10
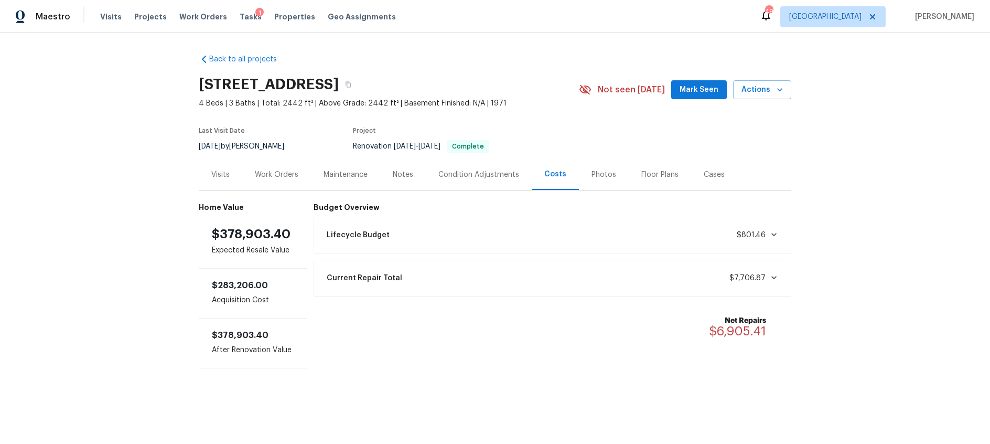
click at [274, 174] on div "Work Orders" at bounding box center [277, 174] width 44 height 10
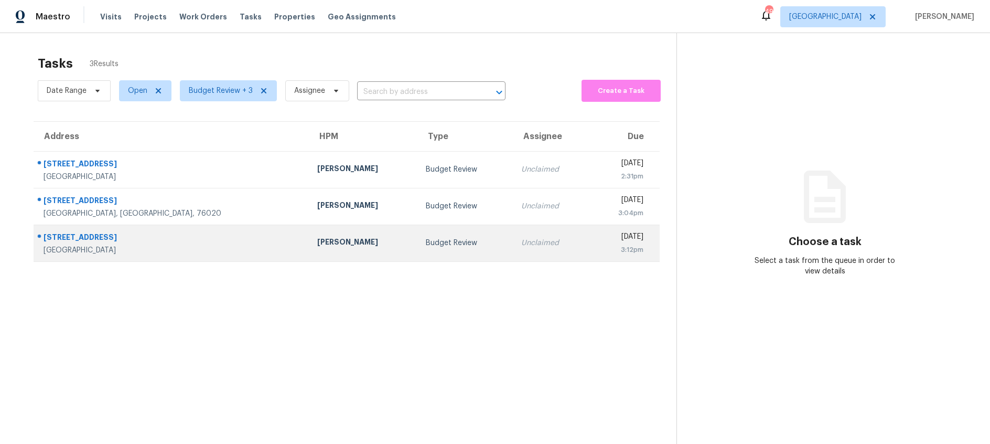
click at [426, 243] on div "Budget Review" at bounding box center [465, 243] width 79 height 10
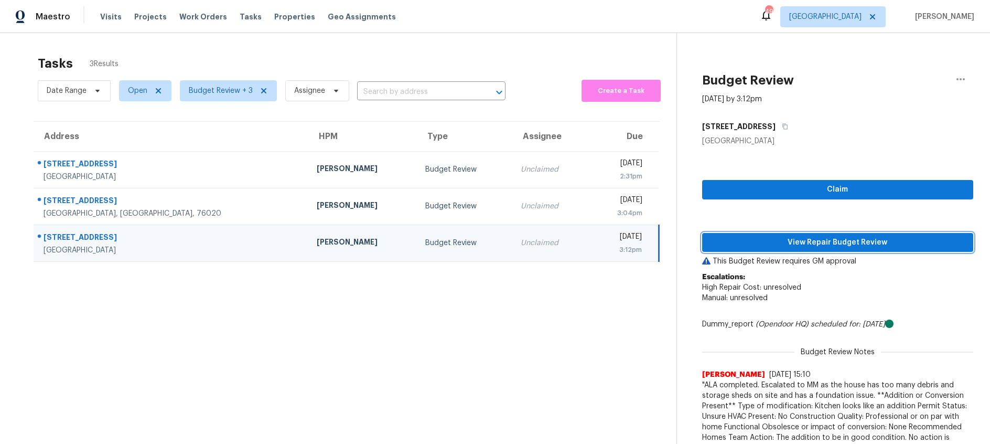
click at [751, 239] on span "View Repair Budget Review" at bounding box center [838, 242] width 254 height 13
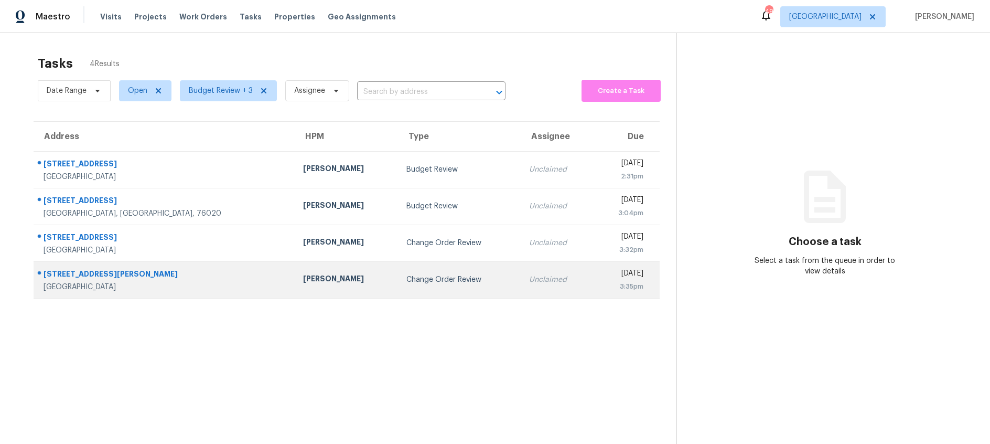
click at [407, 277] on div "Change Order Review" at bounding box center [459, 279] width 105 height 10
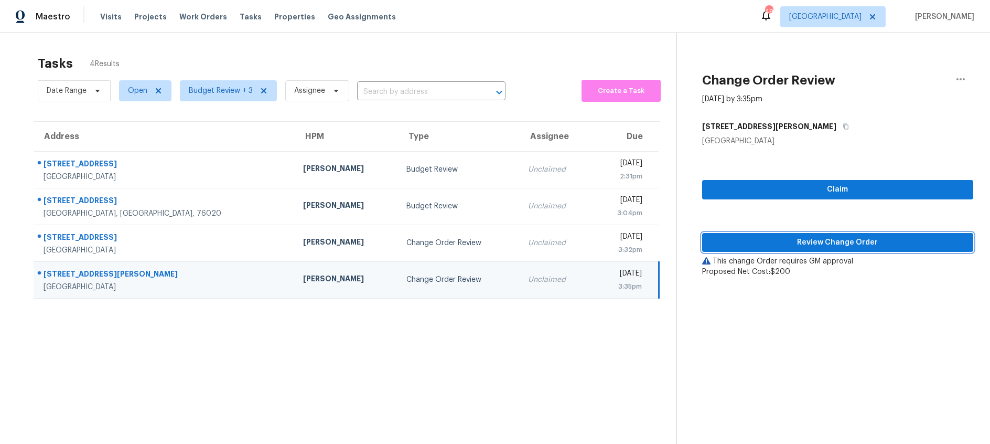
click at [760, 244] on span "Review Change Order" at bounding box center [838, 242] width 254 height 13
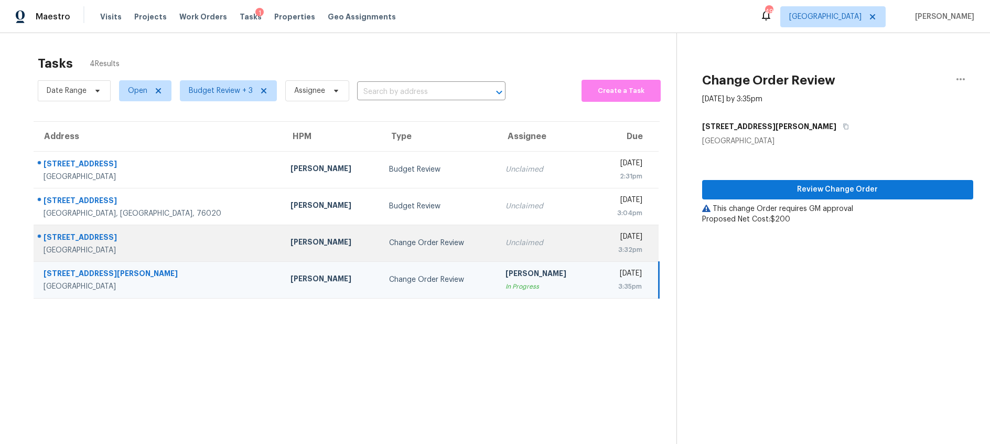
click at [389, 243] on div "Change Order Review" at bounding box center [439, 243] width 100 height 10
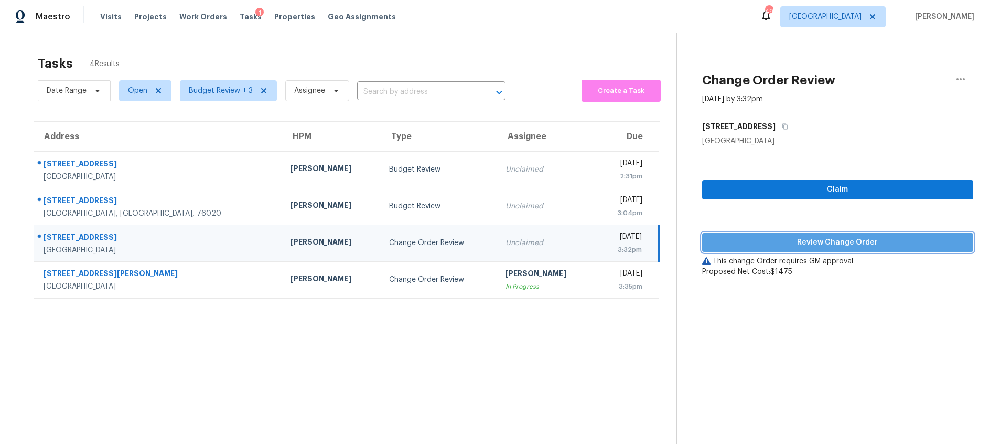
click at [756, 241] on span "Review Change Order" at bounding box center [838, 242] width 254 height 13
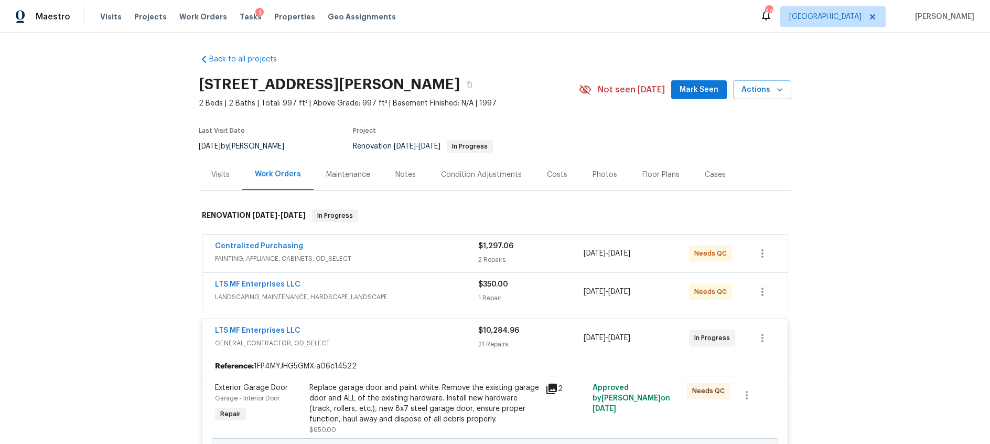
scroll to position [247, 0]
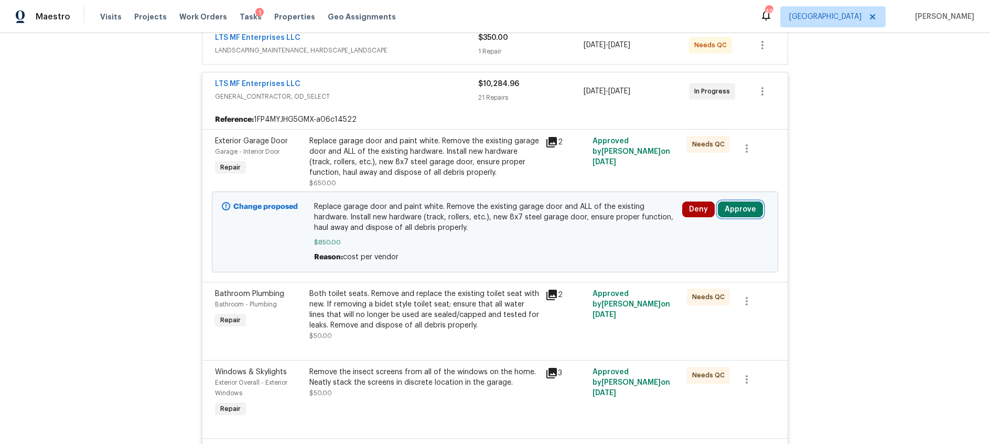
click at [741, 209] on button "Approve" at bounding box center [740, 209] width 45 height 16
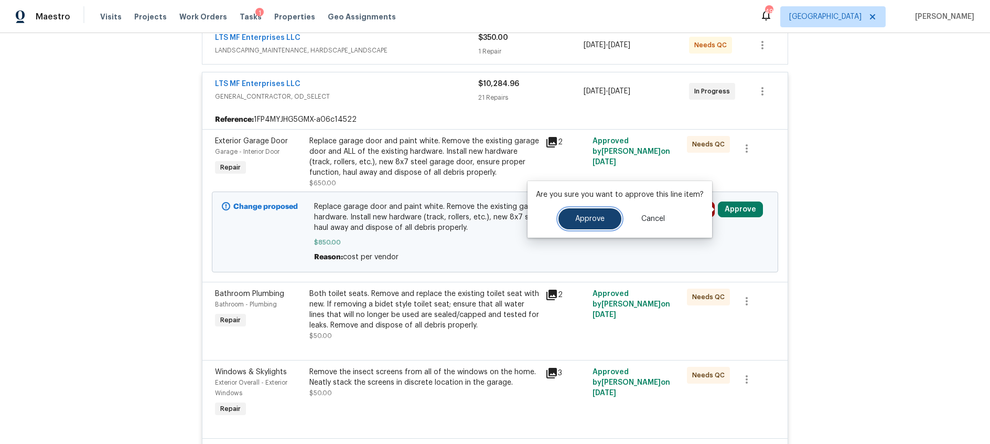
click at [577, 219] on span "Approve" at bounding box center [589, 219] width 29 height 8
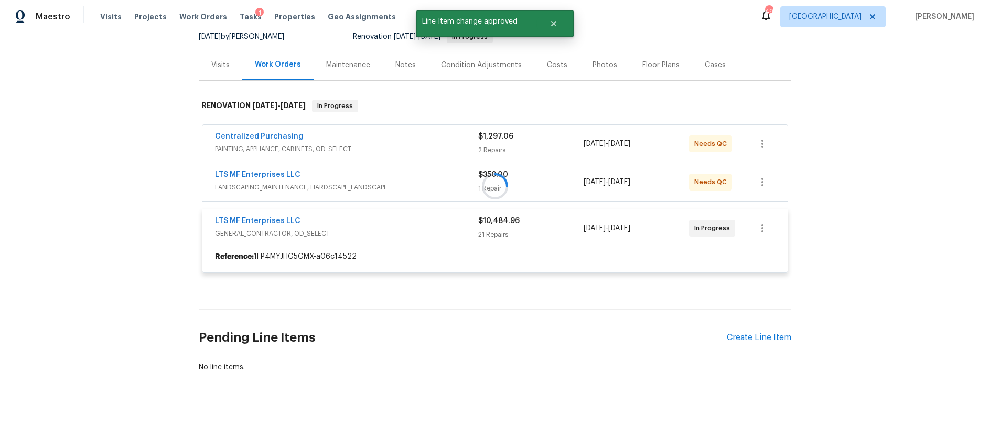
scroll to position [110, 0]
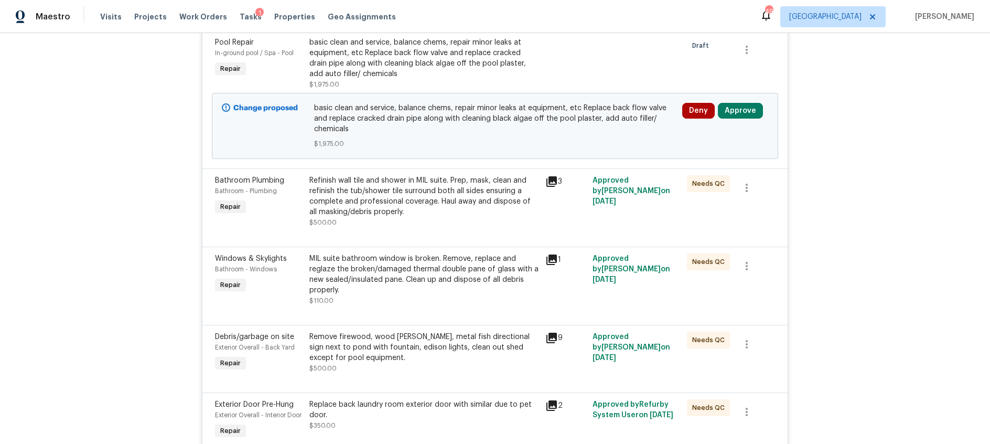
scroll to position [328, 0]
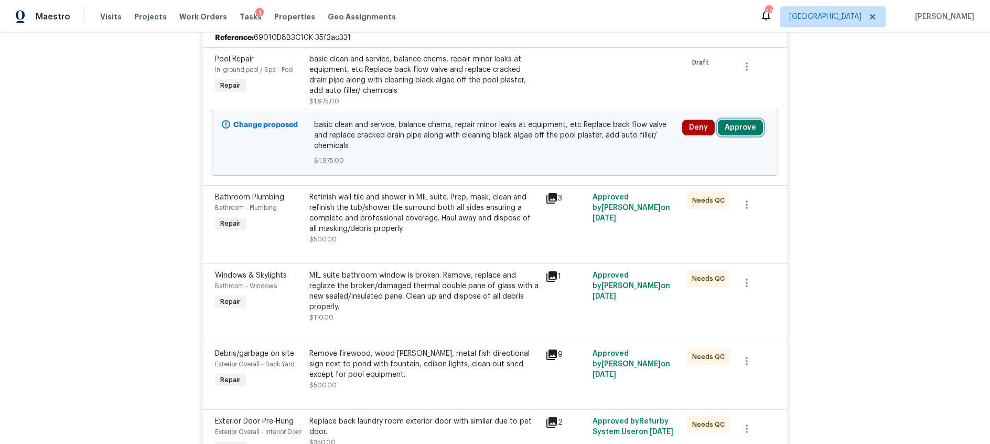
click at [747, 126] on button "Approve" at bounding box center [740, 128] width 45 height 16
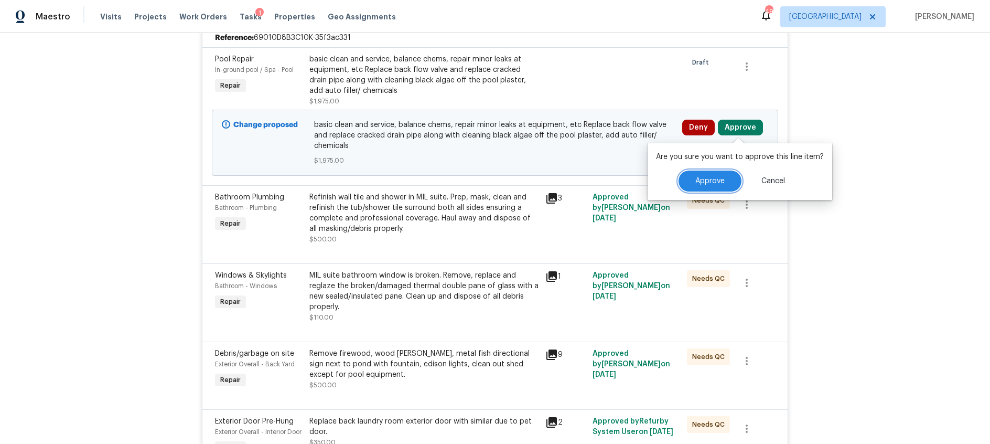
click at [723, 186] on button "Approve" at bounding box center [710, 180] width 63 height 21
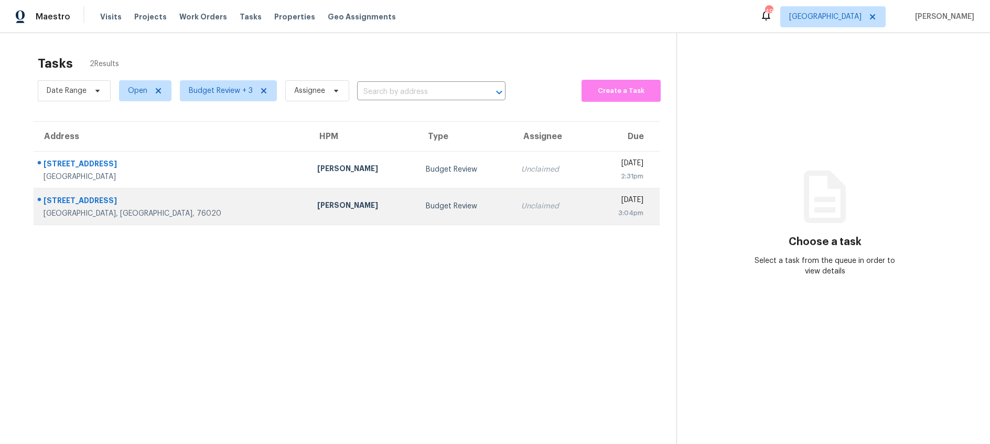
click at [317, 209] on div "[PERSON_NAME]" at bounding box center [363, 206] width 92 height 13
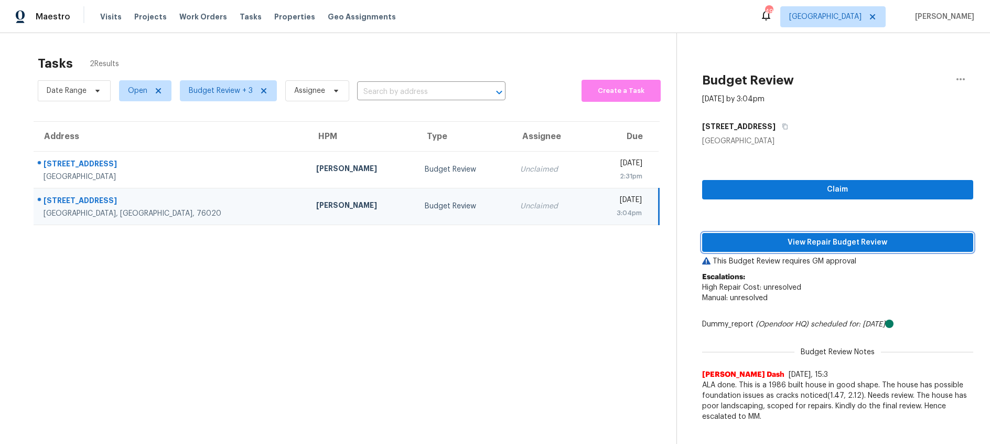
click at [763, 242] on span "View Repair Budget Review" at bounding box center [838, 242] width 254 height 13
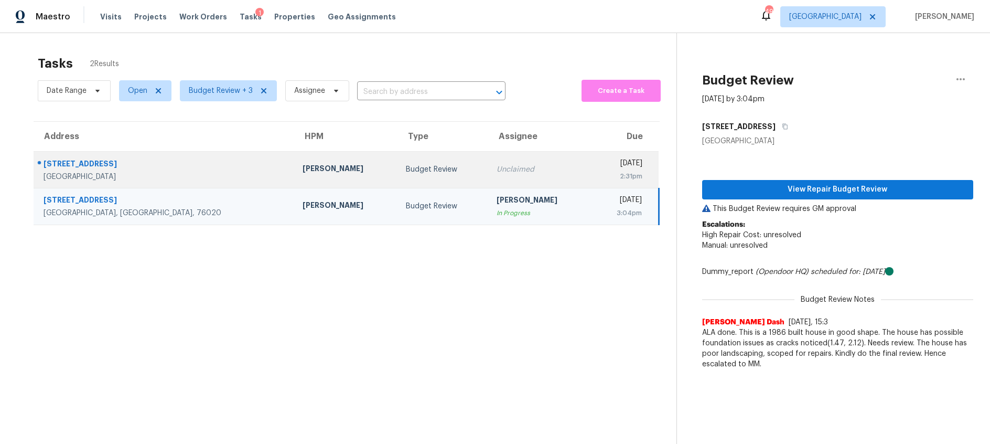
click at [294, 176] on td "[PERSON_NAME]" at bounding box center [345, 169] width 103 height 37
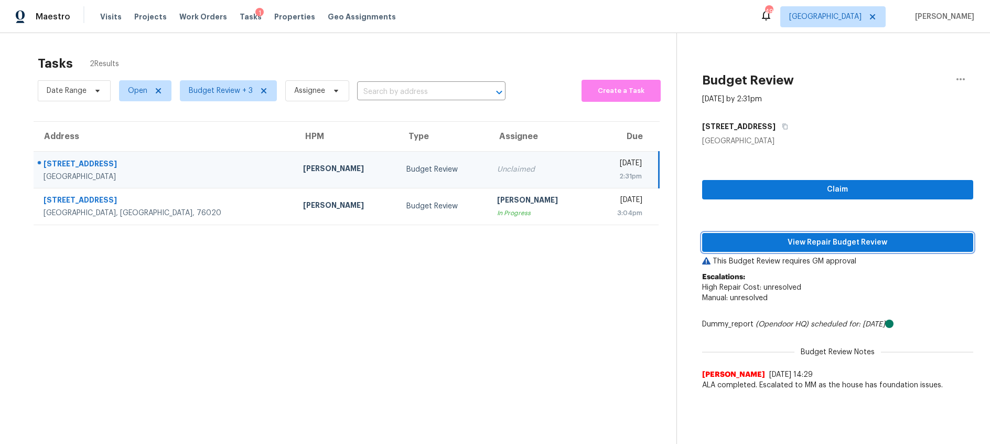
click at [795, 244] on span "View Repair Budget Review" at bounding box center [838, 242] width 254 height 13
